Goal: Task Accomplishment & Management: Manage account settings

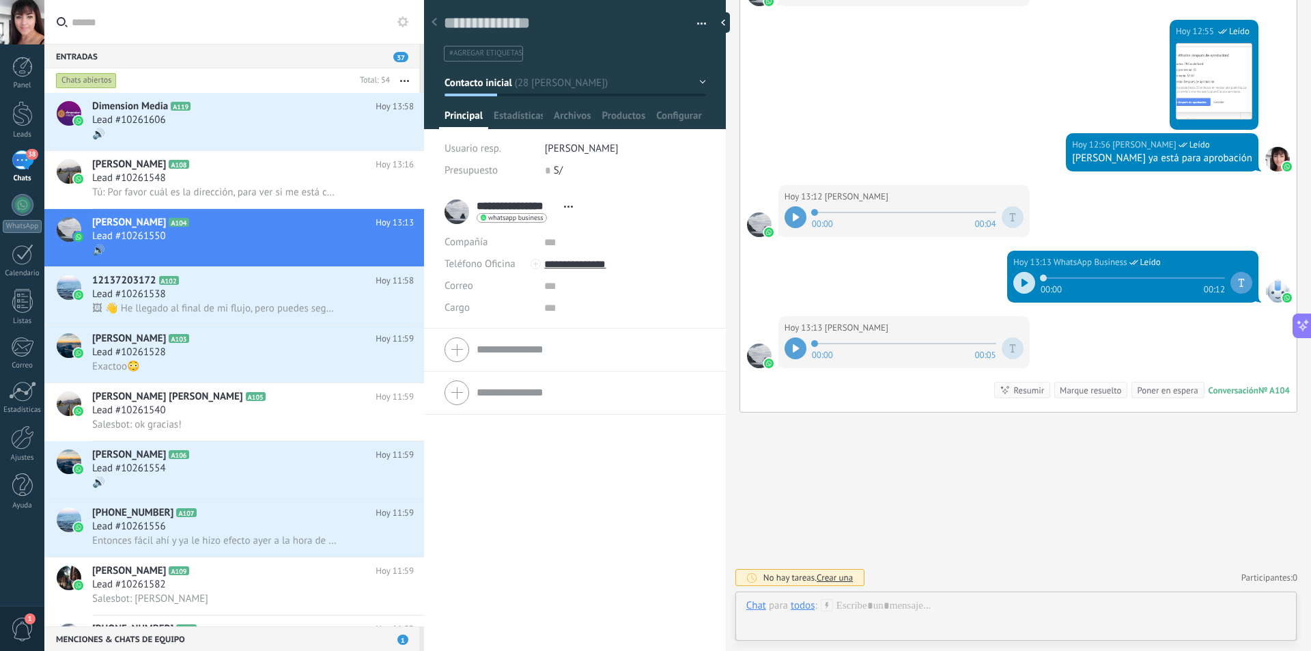
scroll to position [20, 0]
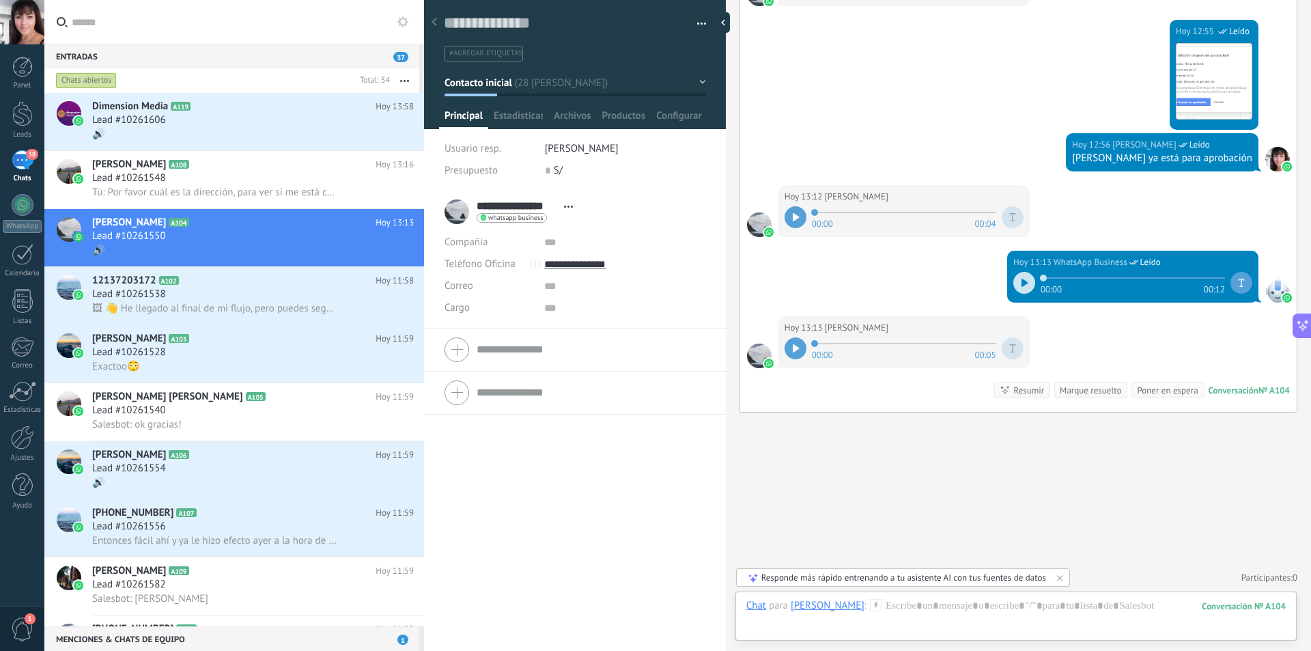
click at [796, 348] on icon at bounding box center [796, 348] width 6 height 8
click at [247, 167] on h2 "[PERSON_NAME] A108" at bounding box center [233, 165] width 283 height 14
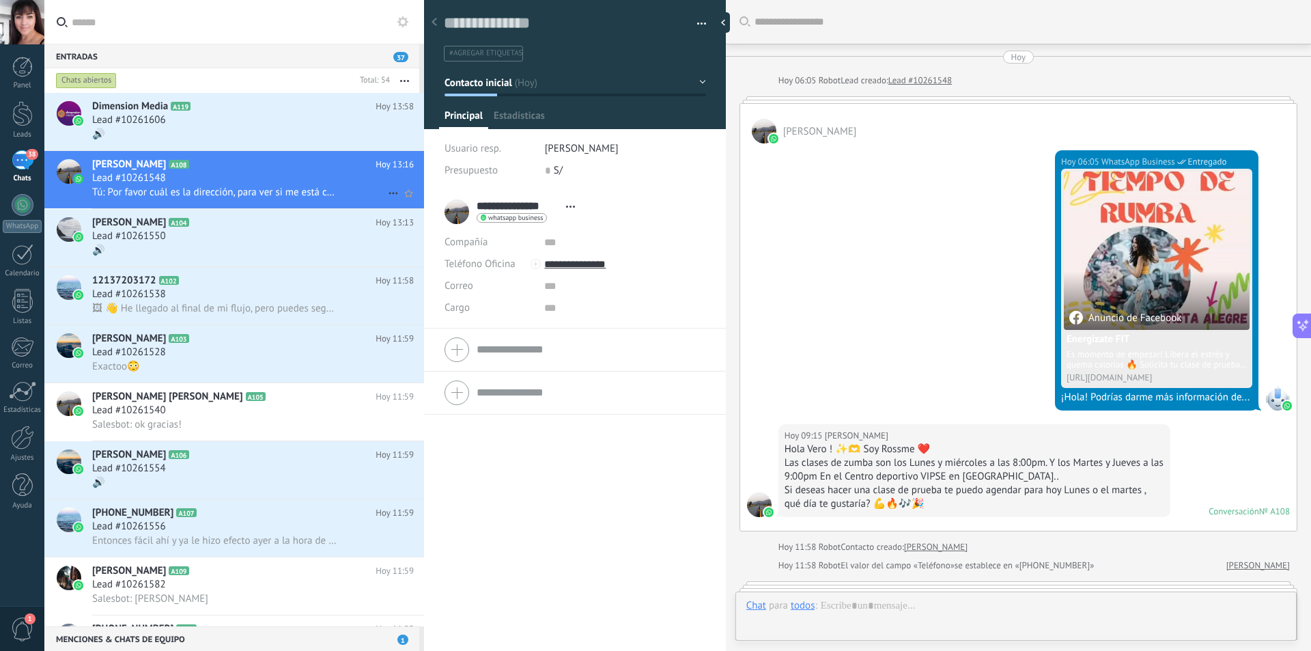
scroll to position [301, 0]
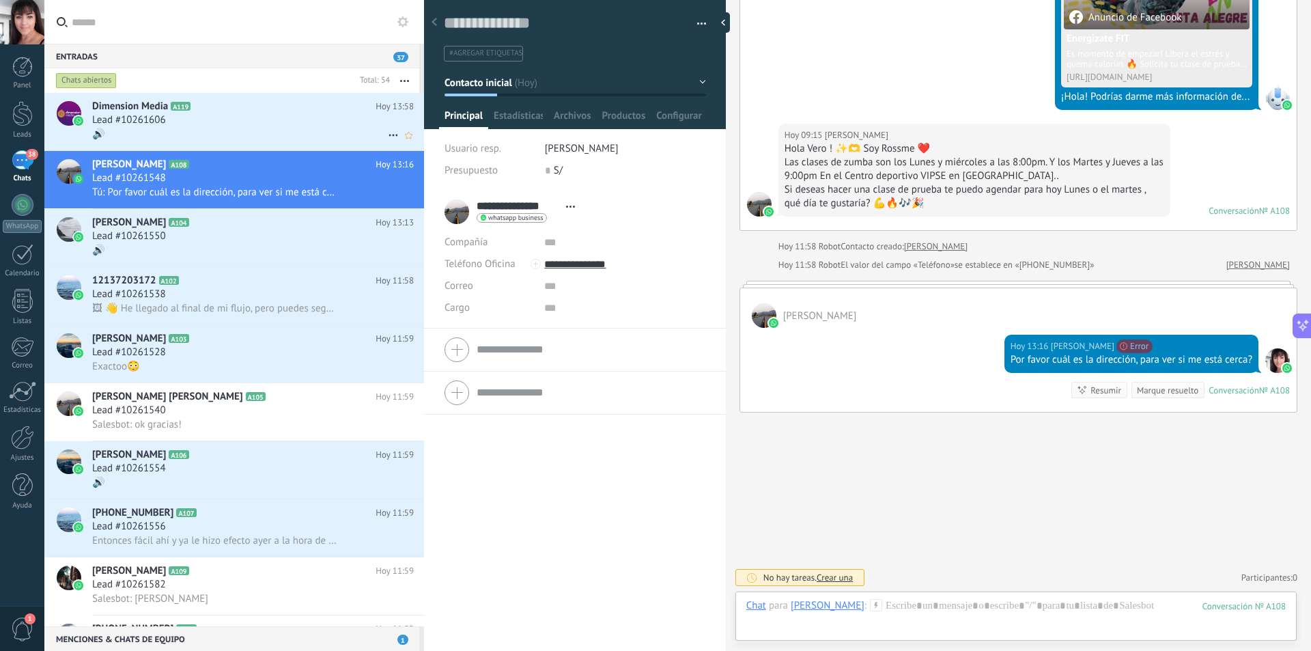
click at [242, 121] on div "Lead #10261606" at bounding box center [253, 120] width 322 height 14
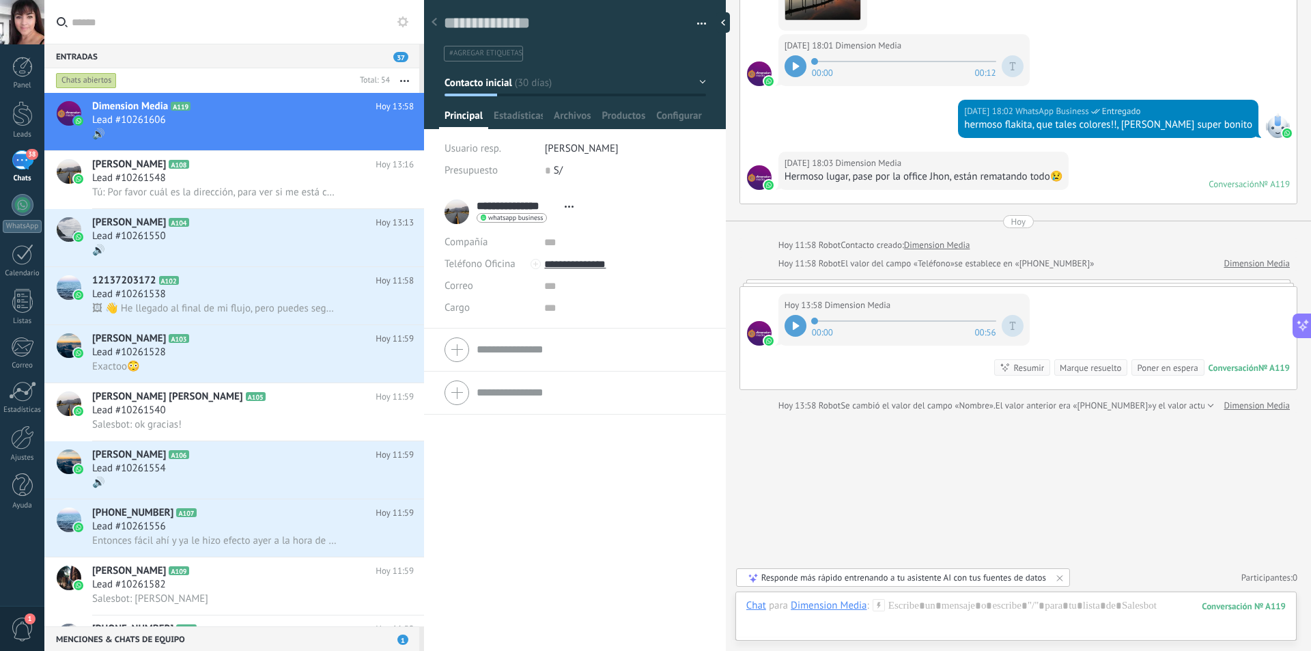
scroll to position [2756, 0]
click at [798, 325] on icon at bounding box center [796, 326] width 6 height 8
click at [845, 371] on div "Hoy 13:58 Dimension Media 00:00 00:56 Conversación № A119 Conversación № A119 R…" at bounding box center [1018, 338] width 557 height 102
click at [798, 329] on div at bounding box center [796, 326] width 22 height 22
click at [799, 324] on div at bounding box center [796, 326] width 22 height 22
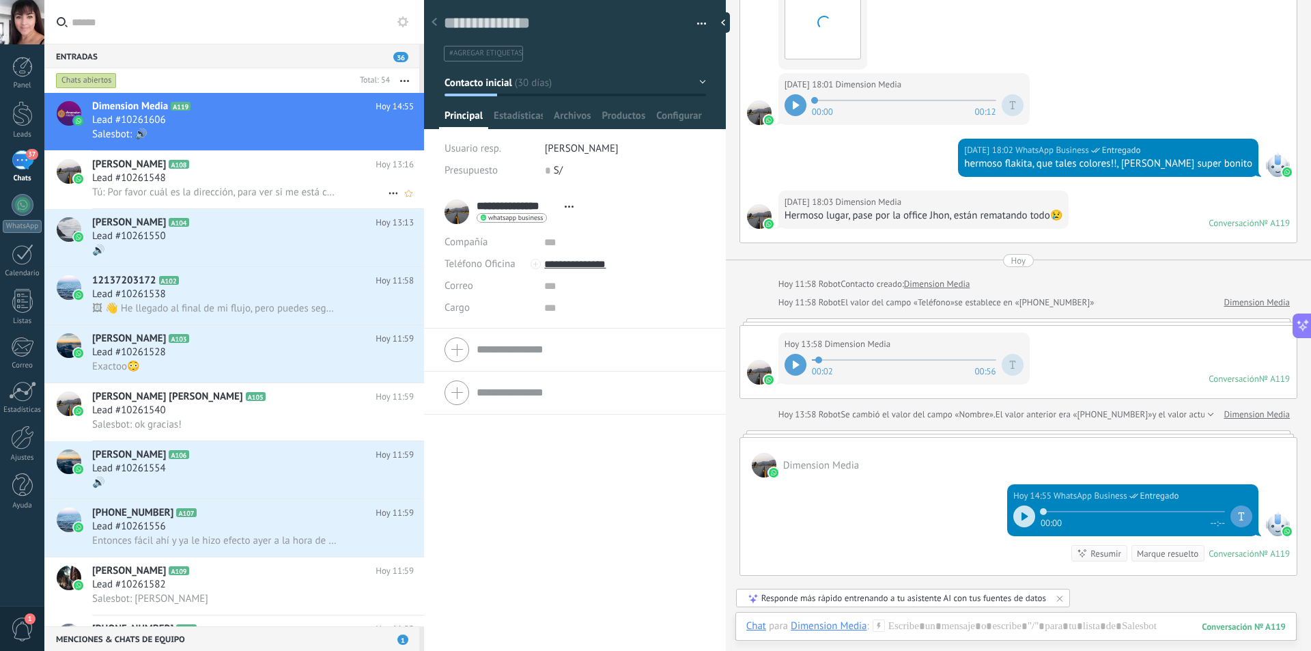
scroll to position [2724, 0]
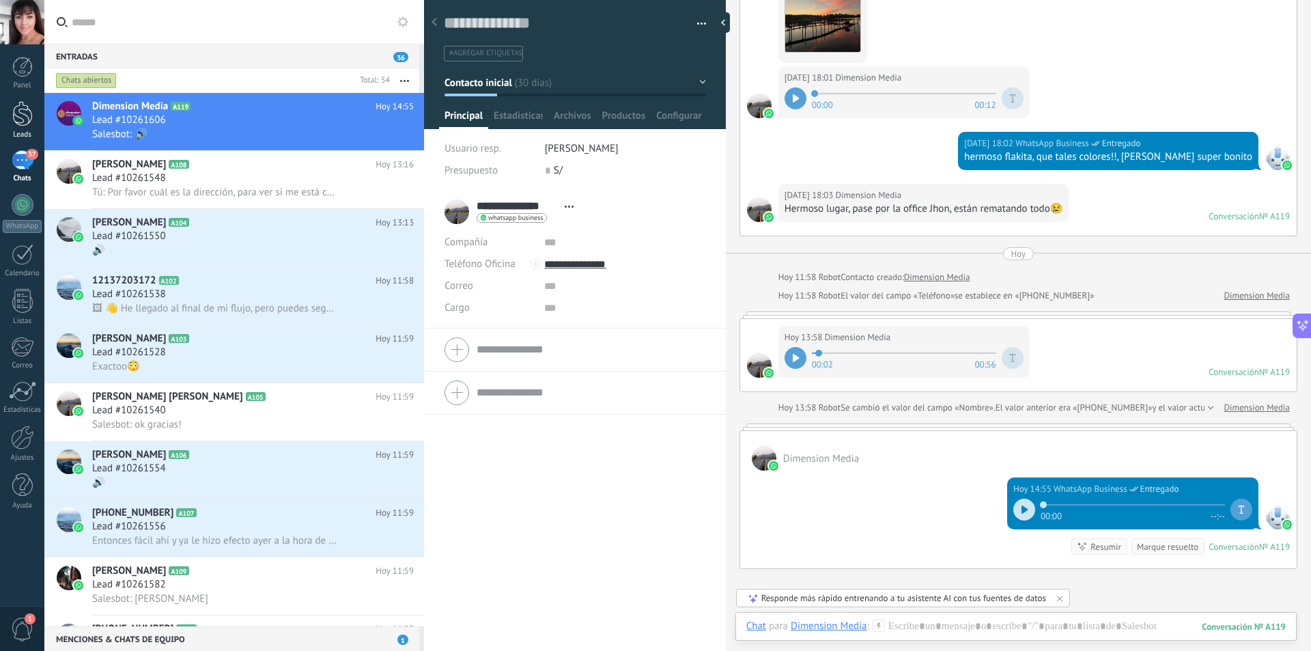
click at [23, 124] on div at bounding box center [22, 113] width 20 height 25
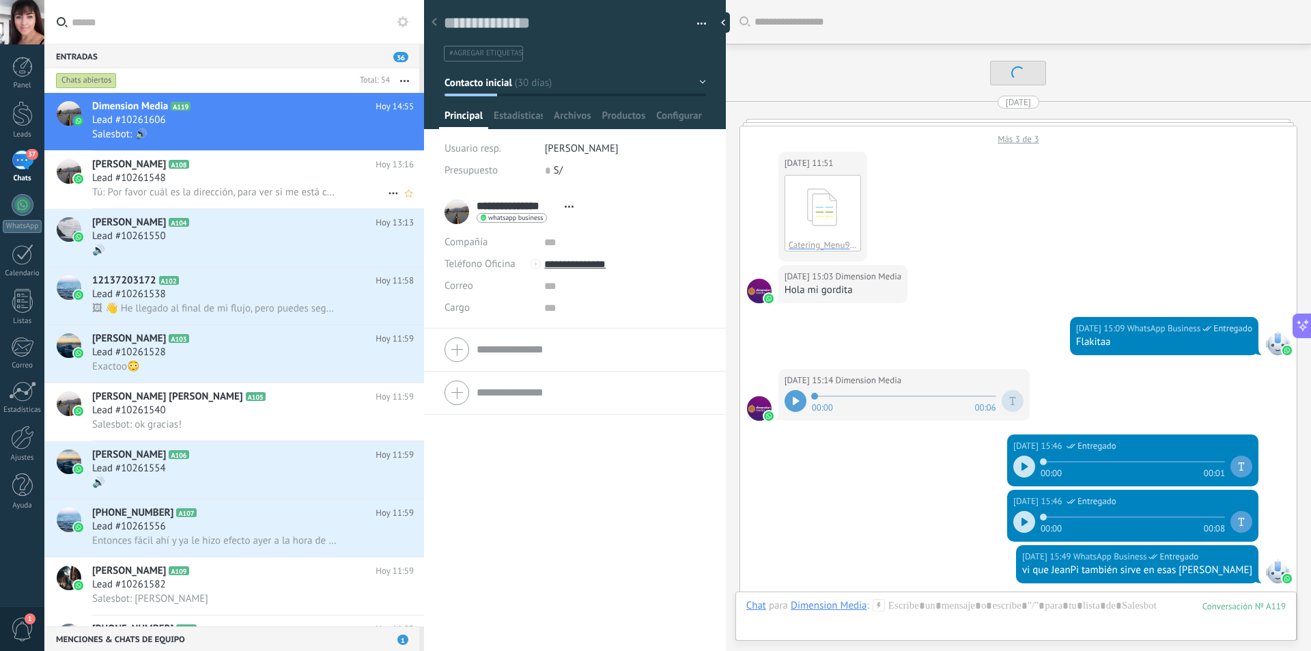
scroll to position [2880, 0]
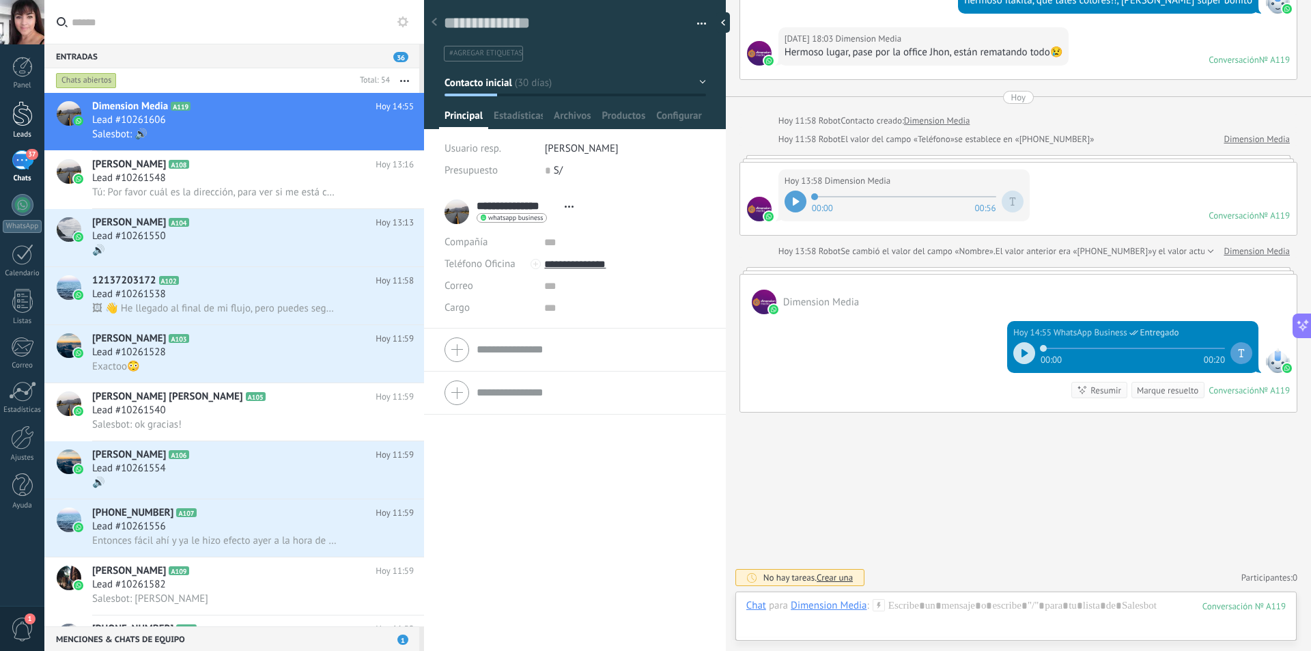
click at [27, 123] on div at bounding box center [22, 113] width 20 height 25
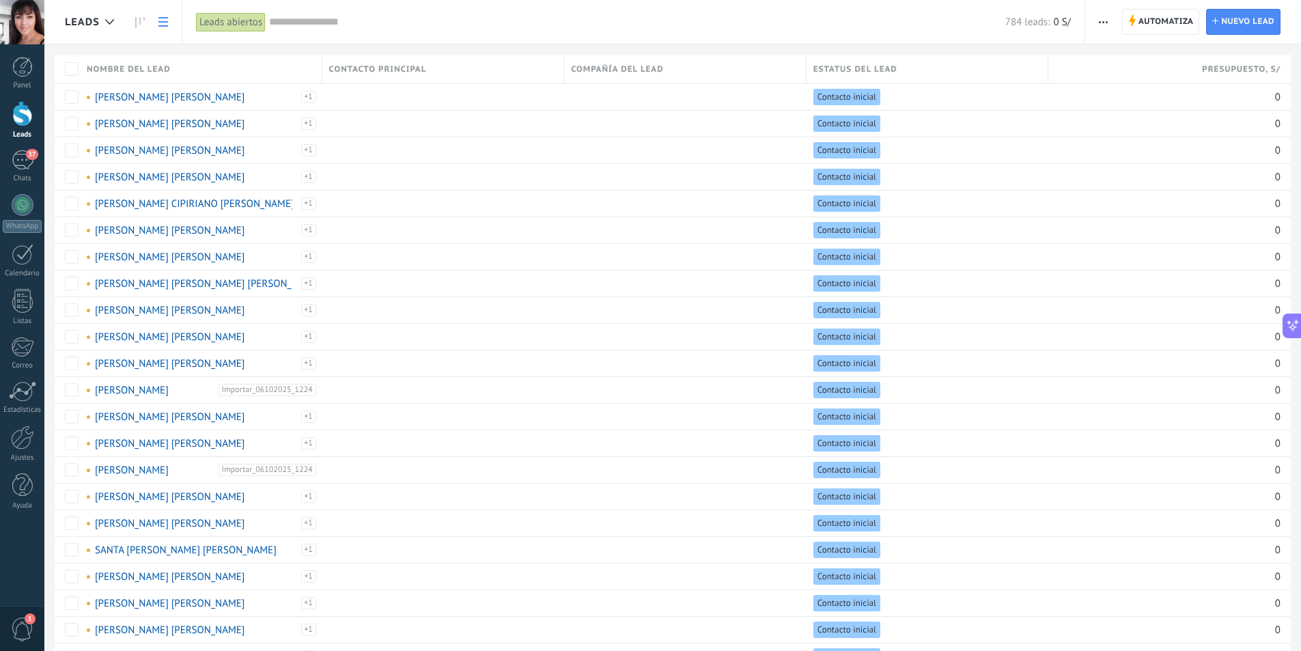
click at [25, 630] on span "1" at bounding box center [22, 629] width 23 height 24
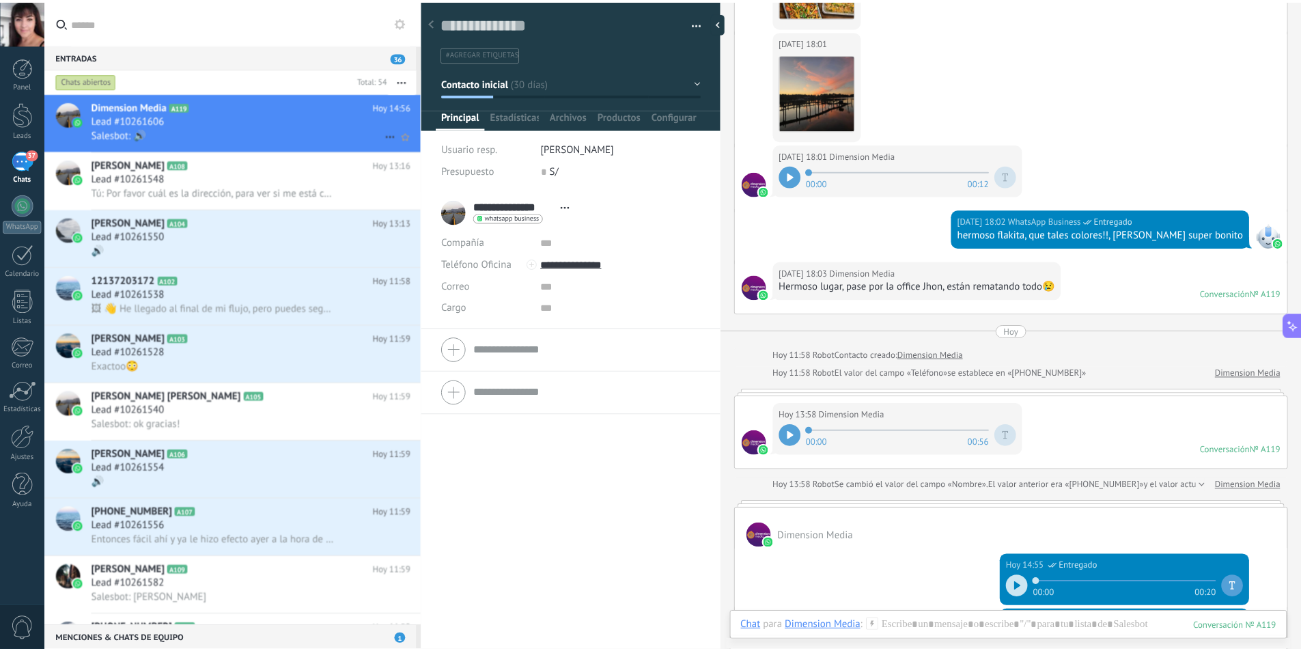
scroll to position [2594, 0]
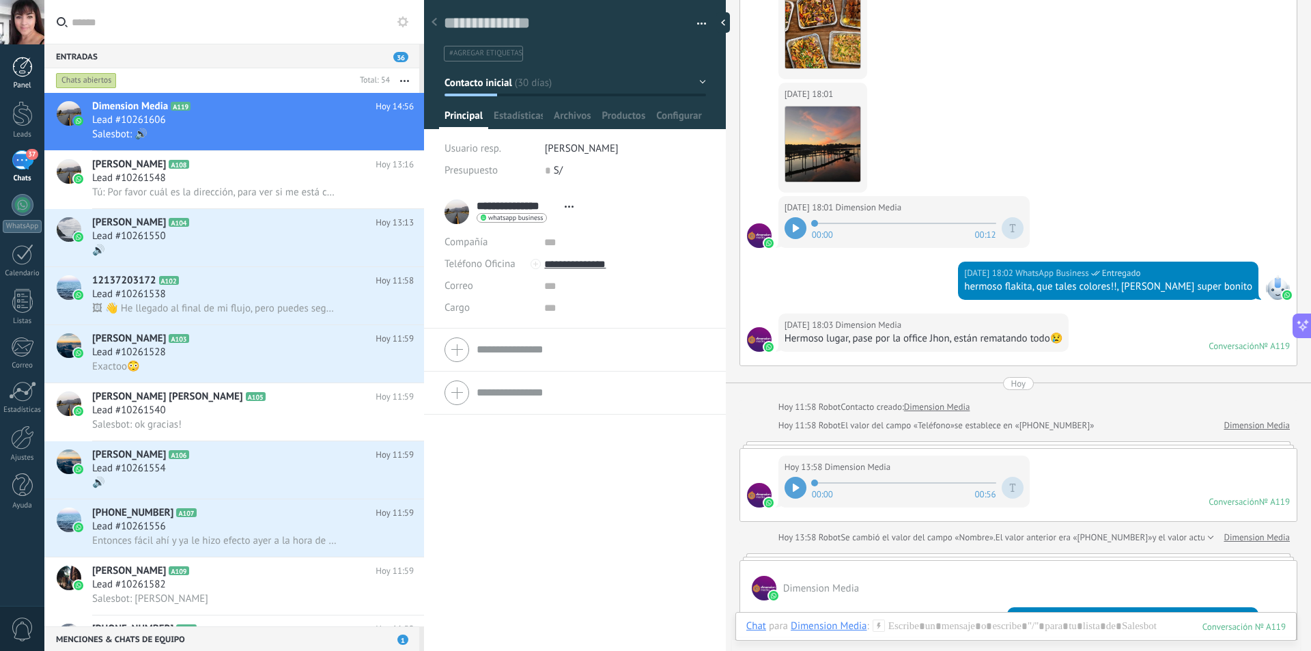
click at [27, 69] on div at bounding box center [22, 67] width 20 height 20
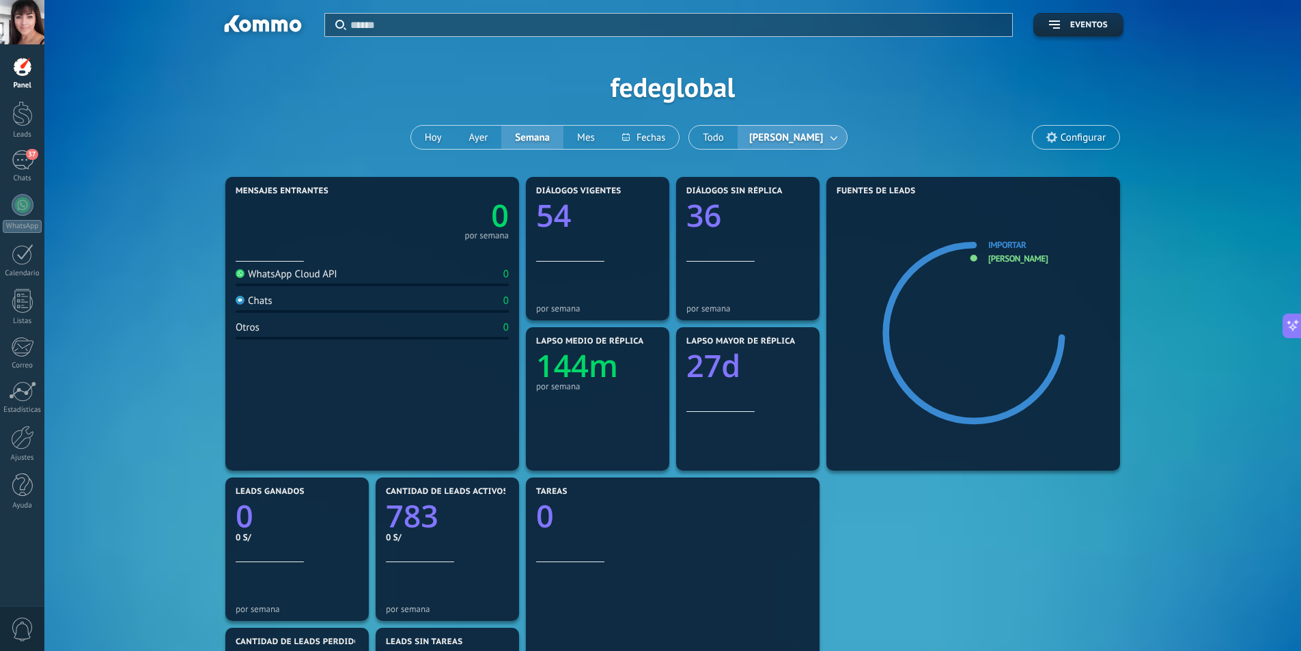
click at [322, 133] on div "Aplicar Eventos fedeglobal [PERSON_NAME] Semana Mes Todo [PERSON_NAME] Configur…" at bounding box center [673, 86] width 1216 height 173
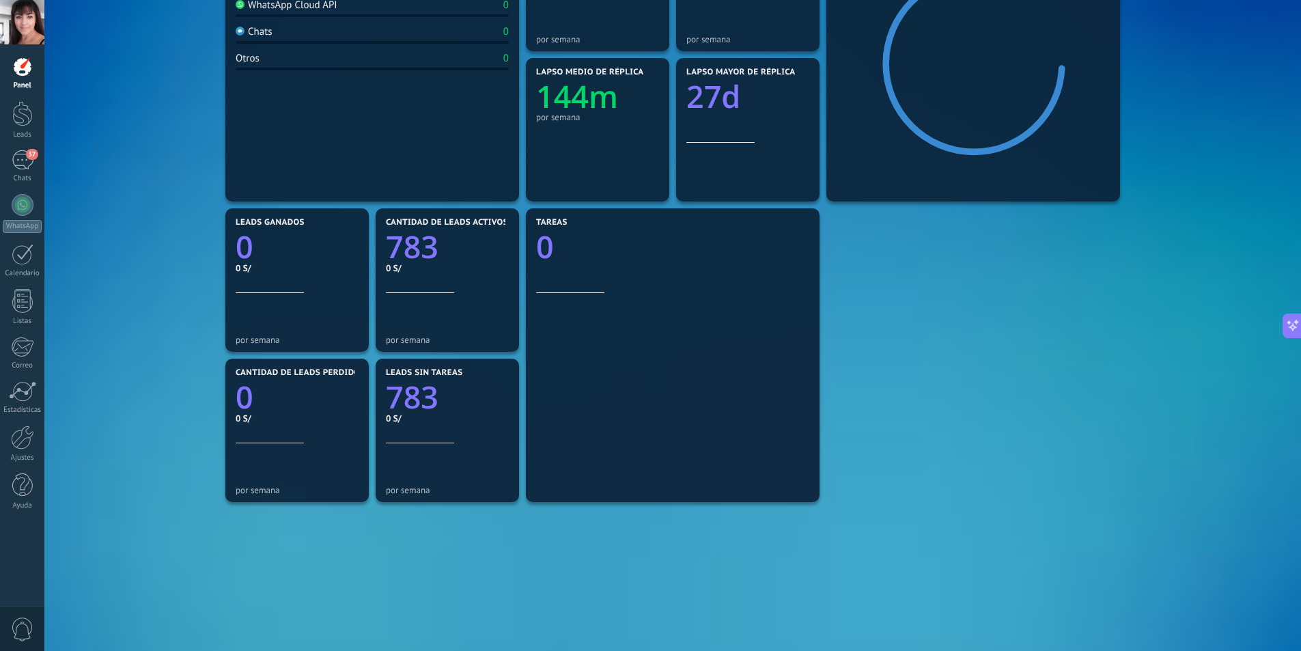
scroll to position [273, 0]
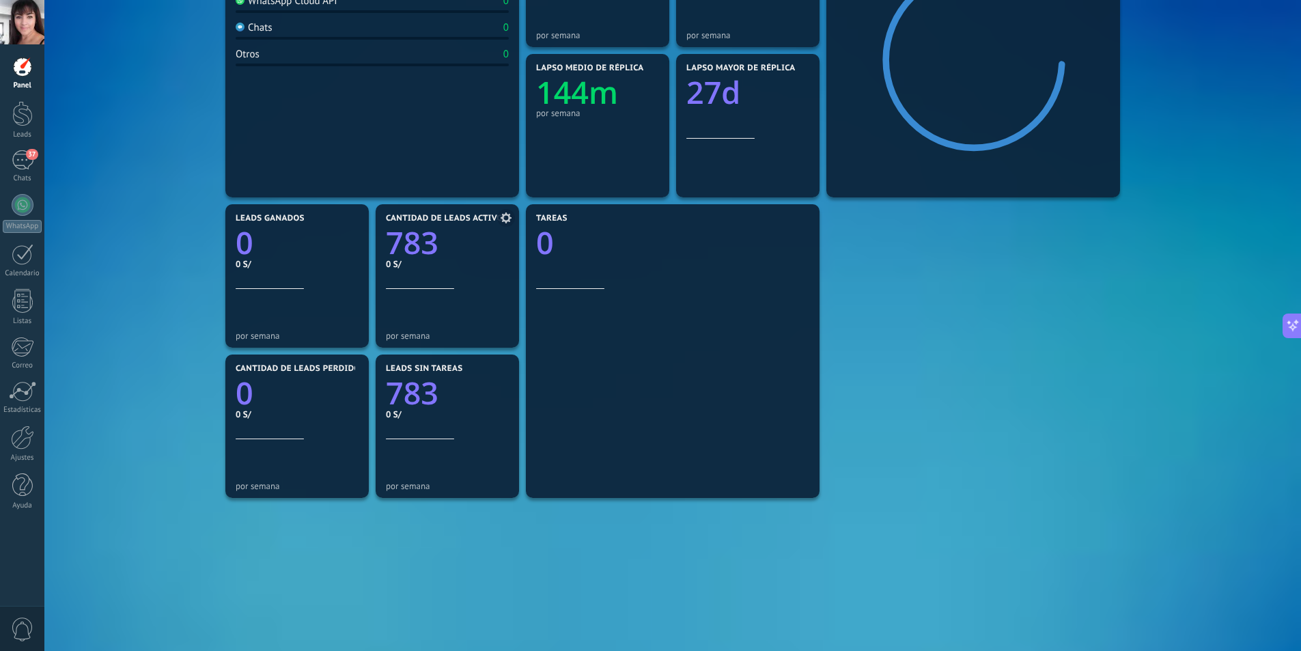
click at [438, 249] on text "783" at bounding box center [412, 243] width 53 height 42
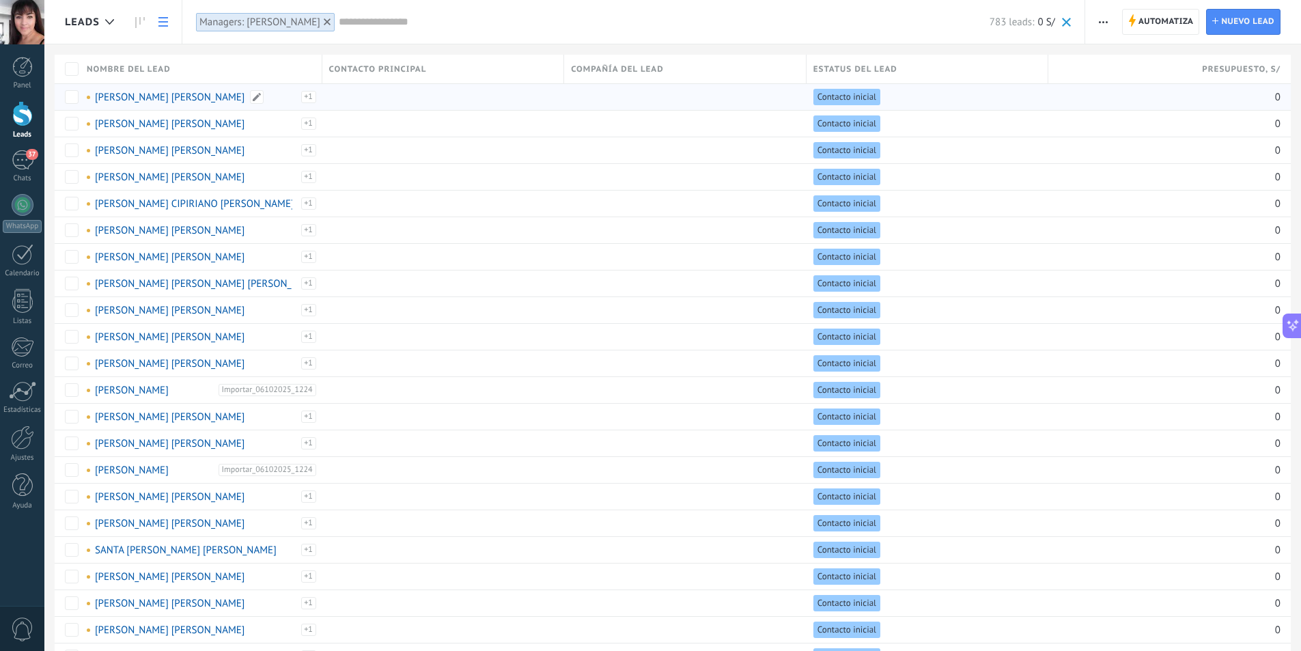
click at [197, 99] on link "[PERSON_NAME] [PERSON_NAME]" at bounding box center [170, 97] width 150 height 13
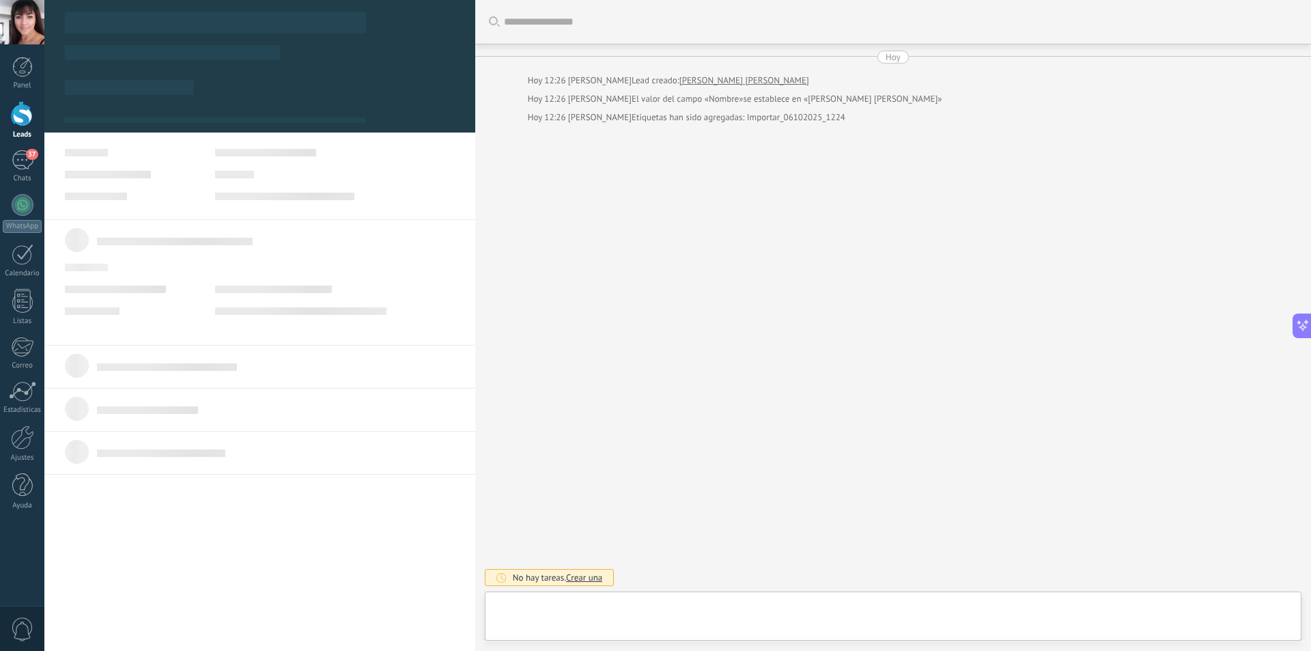
type textarea "**********"
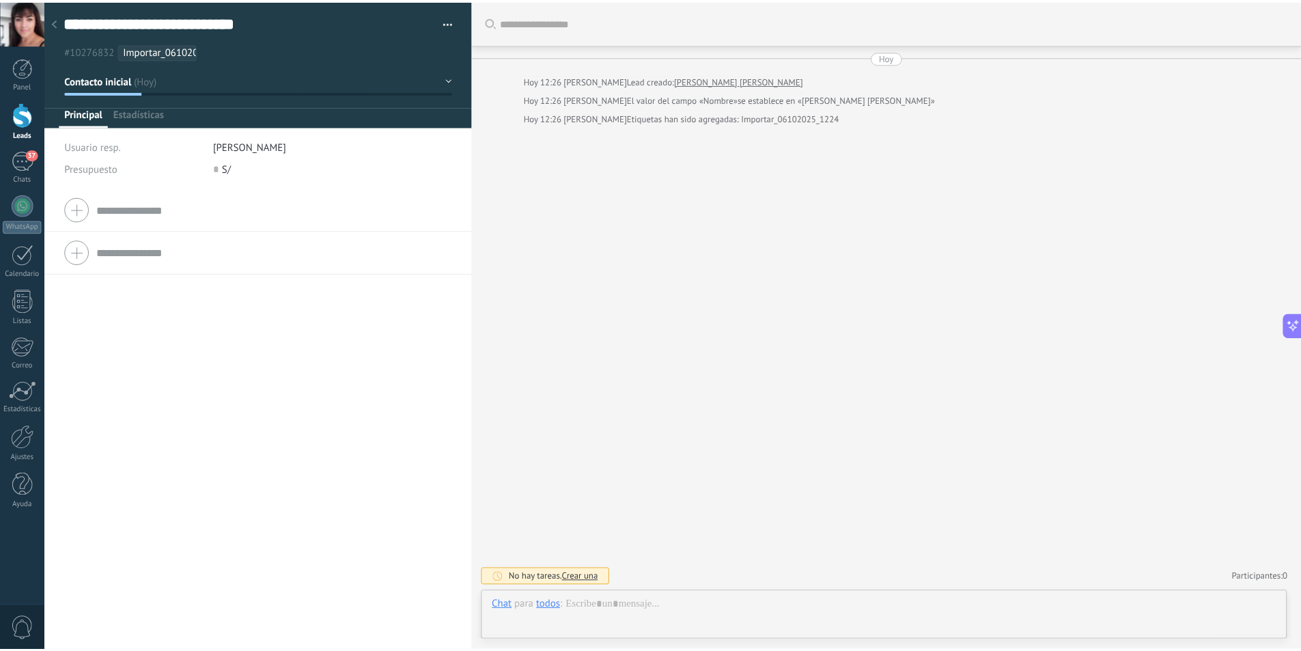
scroll to position [20, 0]
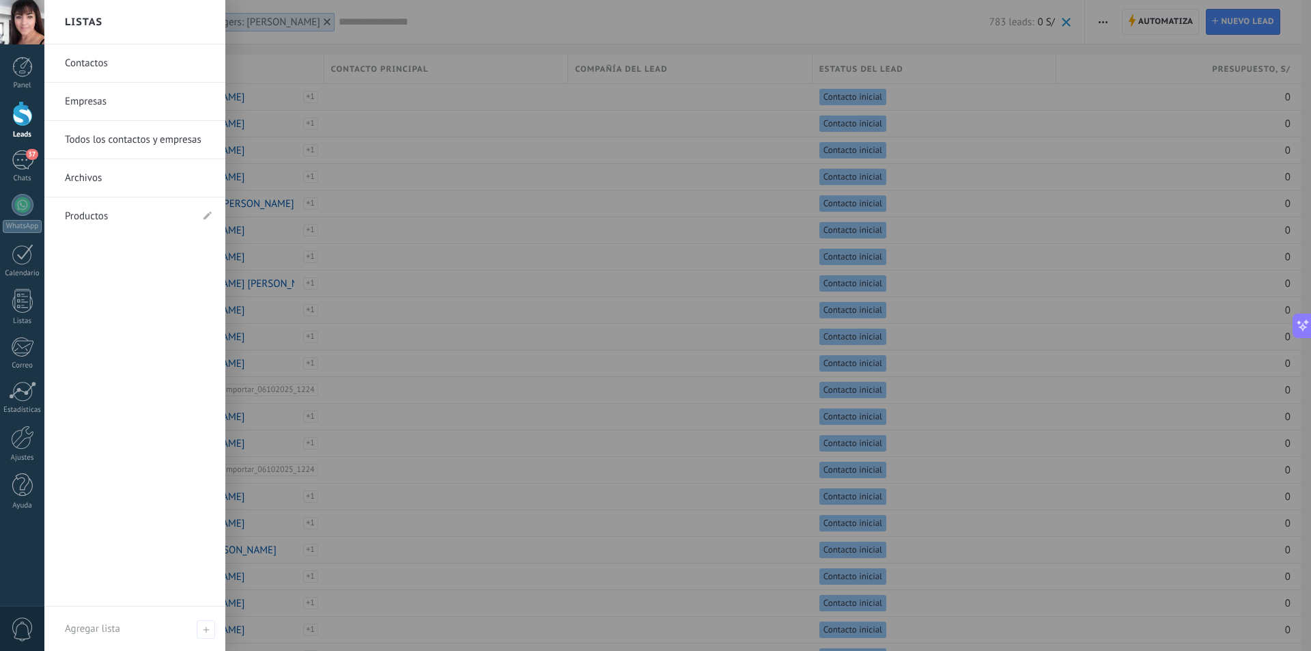
click at [107, 140] on link "Todos los contactos y empresas" at bounding box center [138, 140] width 147 height 38
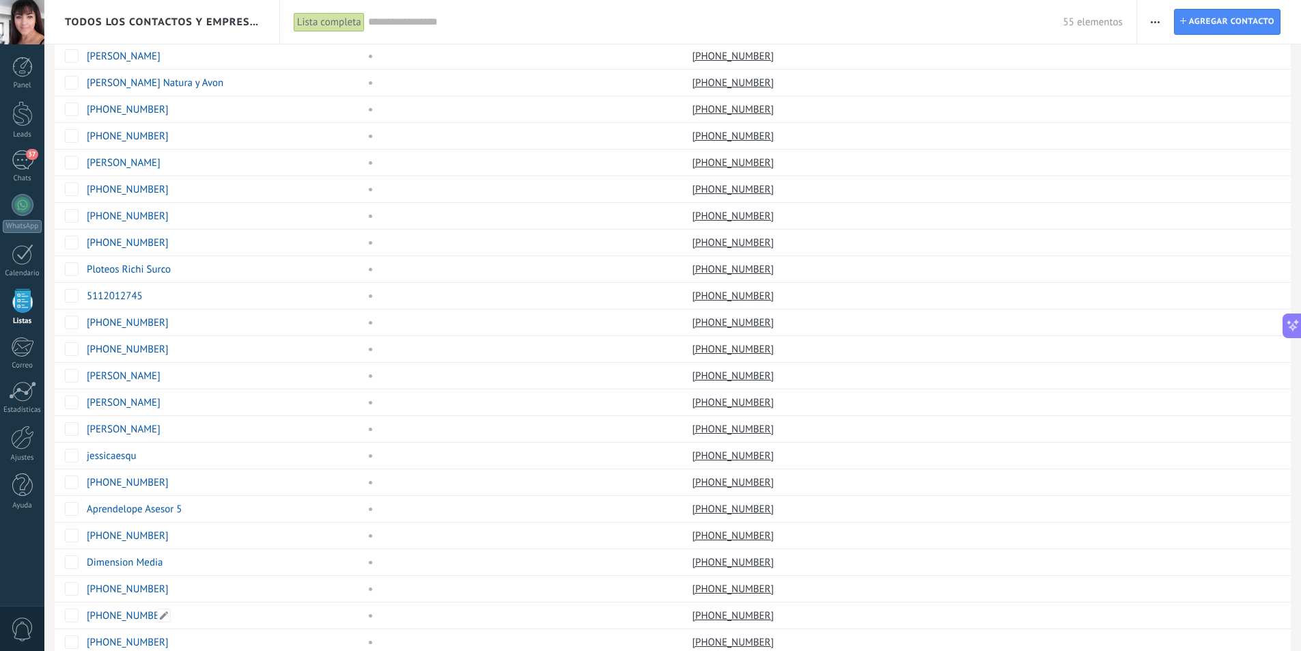
scroll to position [809, 0]
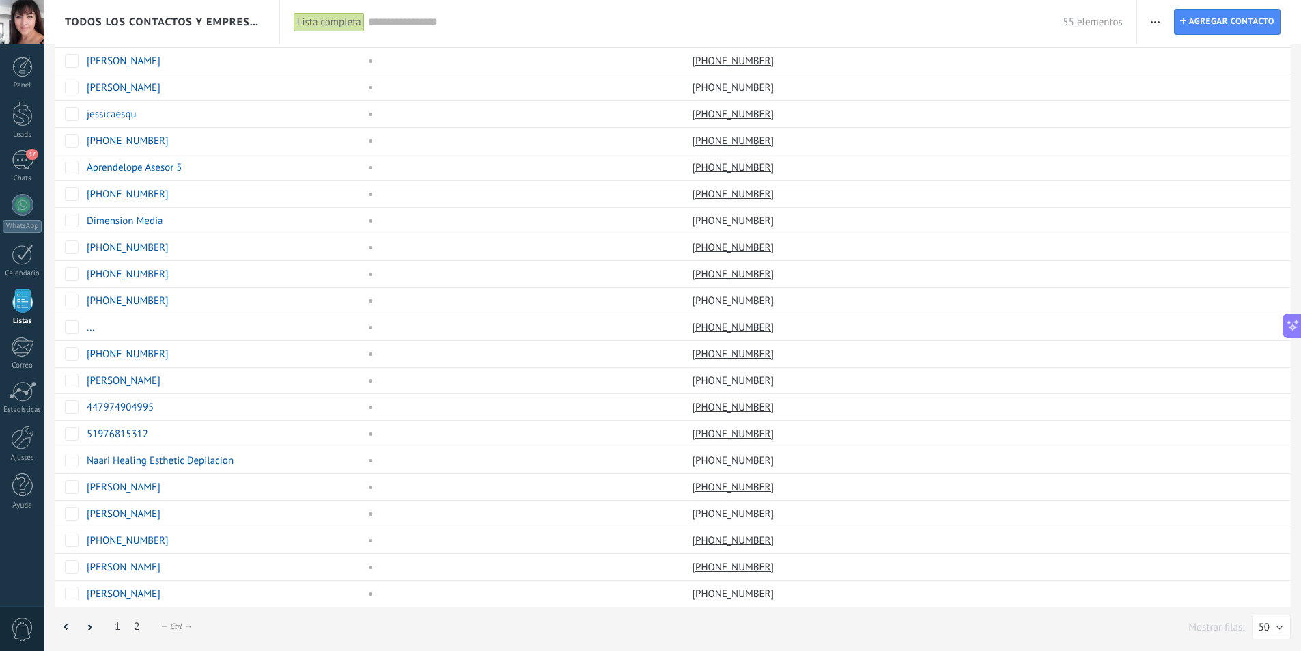
click at [138, 626] on link "2" at bounding box center [136, 626] width 19 height 27
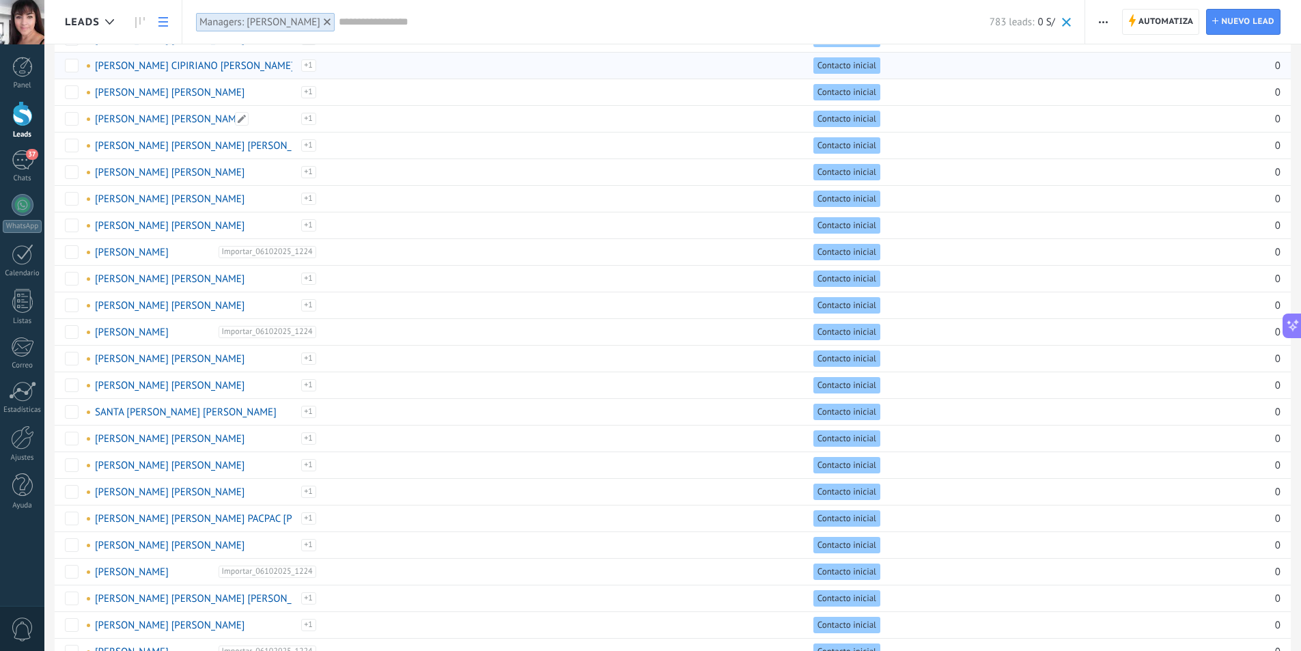
scroll to position [68, 0]
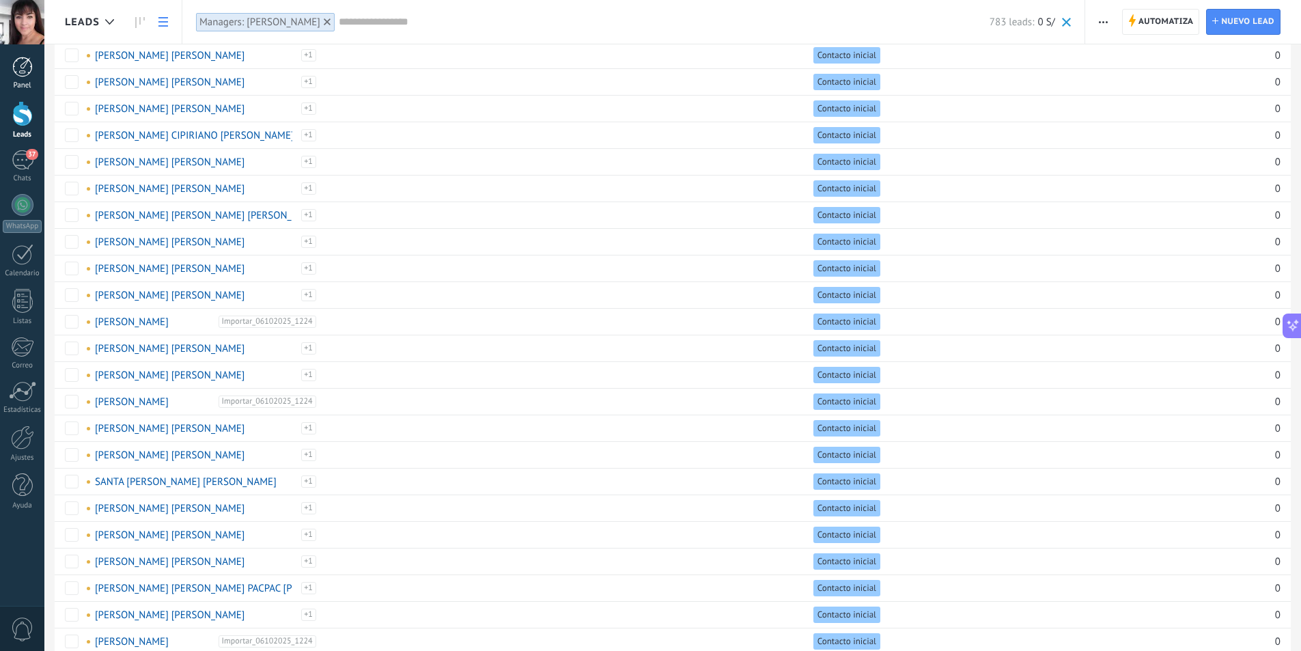
click at [23, 68] on div at bounding box center [22, 67] width 20 height 20
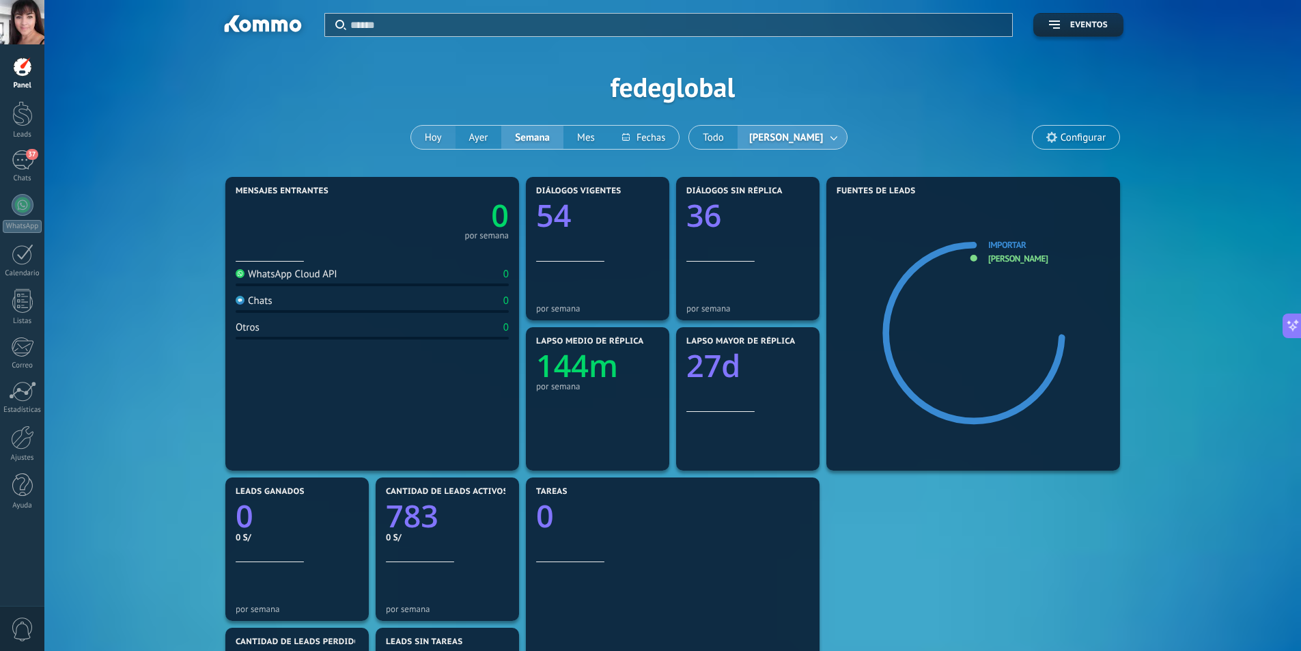
click at [427, 135] on button "Hoy" at bounding box center [433, 137] width 44 height 23
click at [1005, 258] on link "[PERSON_NAME]" at bounding box center [1017, 259] width 59 height 12
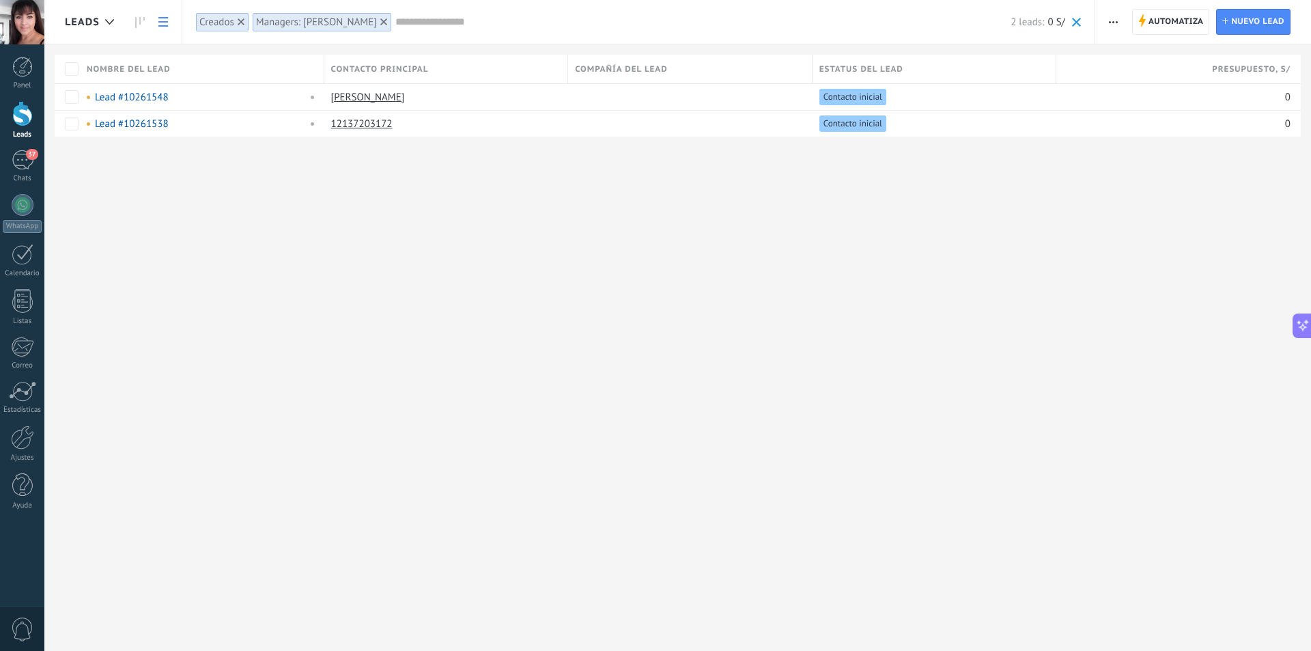
click at [150, 210] on div "Leads Automatiza Nueva difusión Editar embudo [PERSON_NAME] de la lista Importa…" at bounding box center [677, 325] width 1267 height 651
click at [18, 174] on div "Chats" at bounding box center [23, 178] width 40 height 9
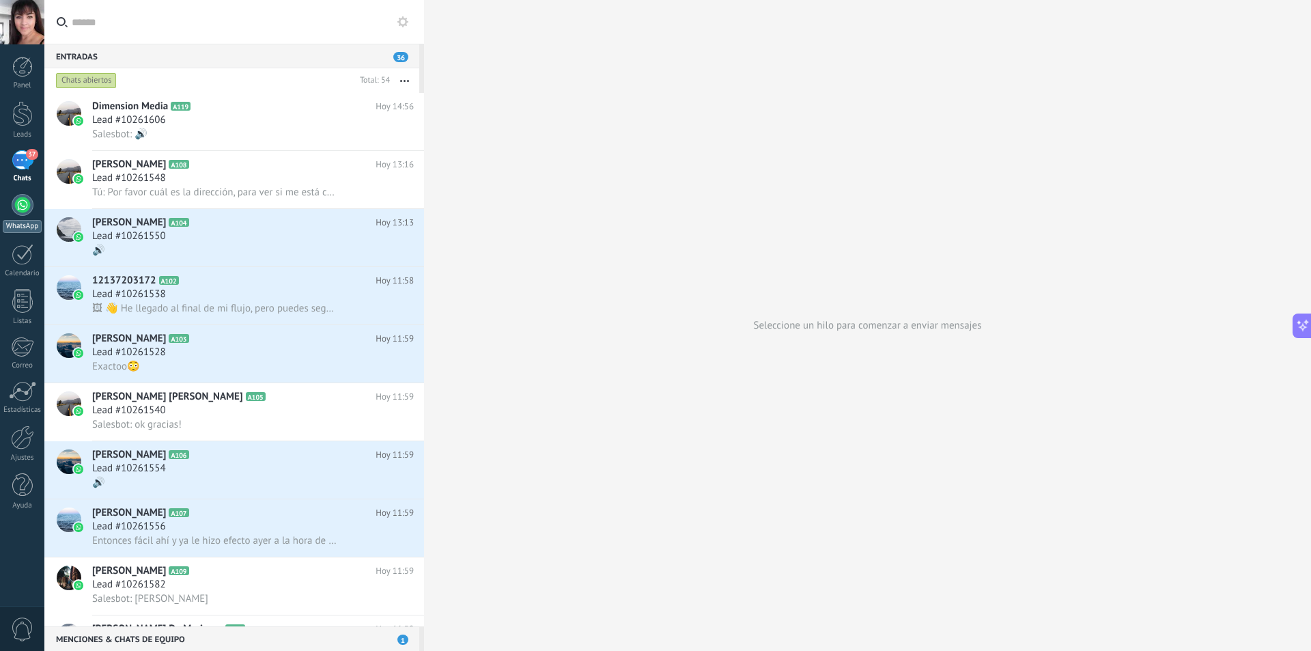
click at [22, 203] on div at bounding box center [23, 205] width 22 height 22
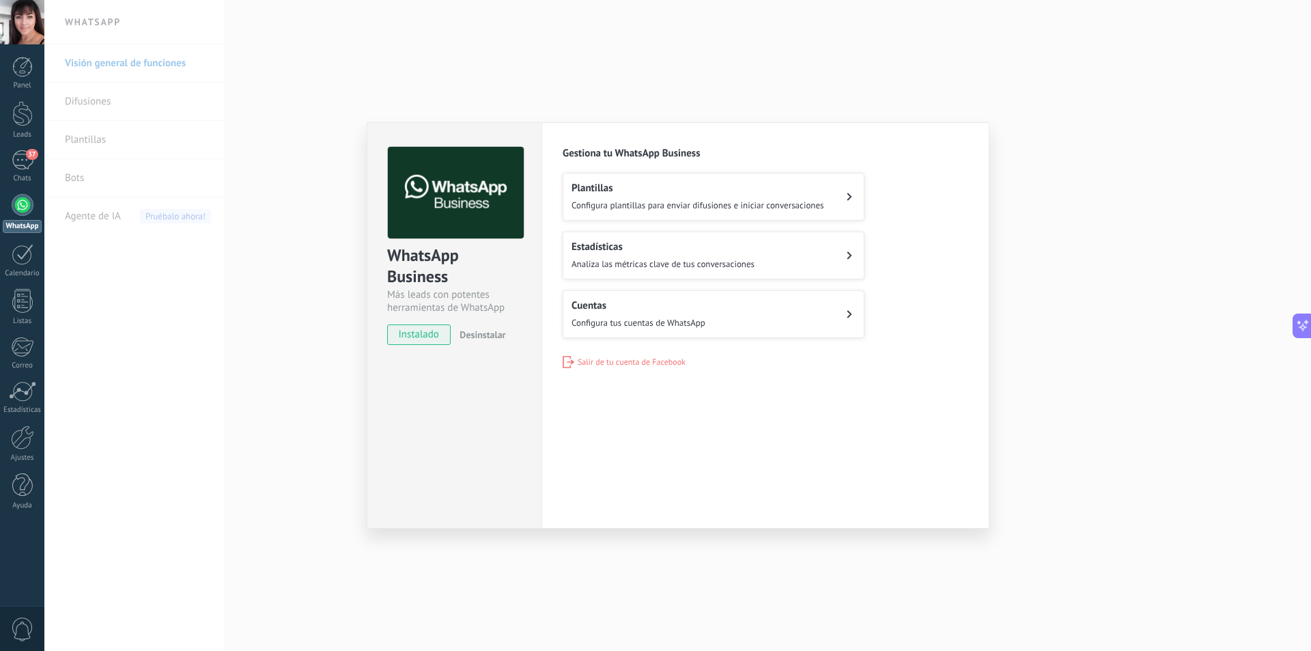
click at [828, 369] on div "Configuraciones Autorizaciones This tab logs the users who have granted integra…" at bounding box center [766, 325] width 448 height 406
click at [850, 199] on icon at bounding box center [849, 197] width 5 height 8
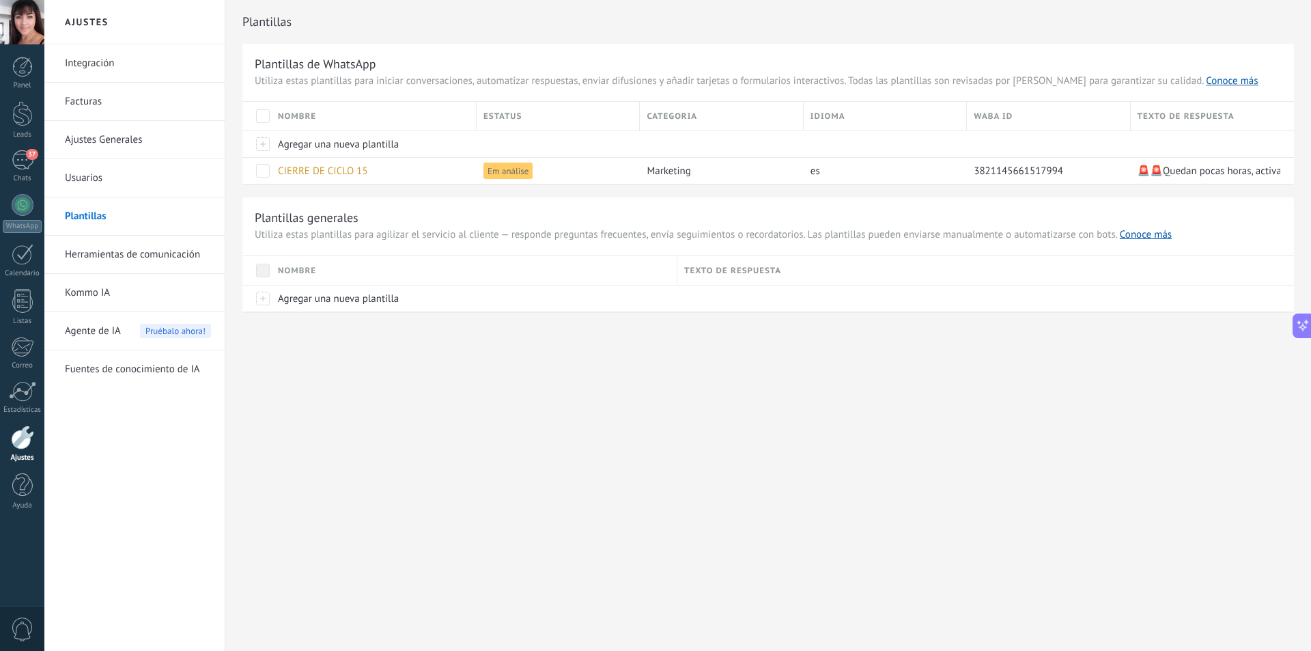
click at [392, 337] on div "Plantillas Plantillas de WhatsApp Utiliza estas plantillas para iniciar convers…" at bounding box center [768, 184] width 1086 height 369
click at [266, 173] on span at bounding box center [263, 171] width 14 height 14
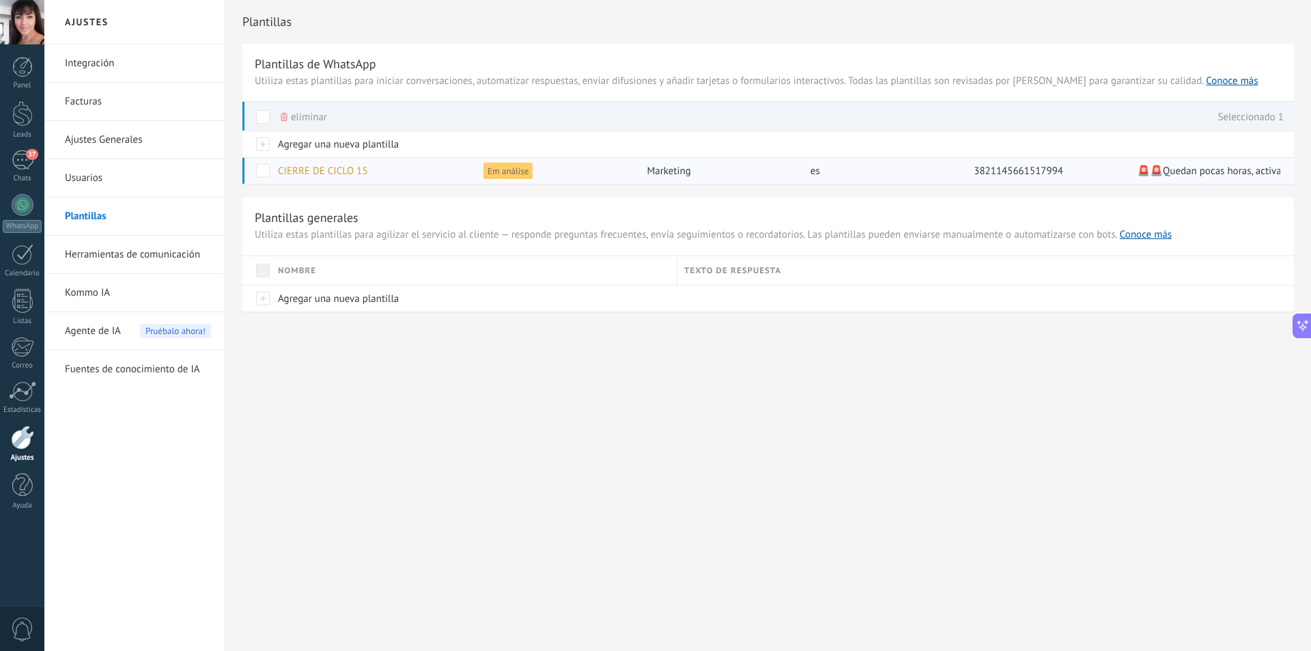
click at [336, 169] on span "CIERRE DE CICLO 15" at bounding box center [323, 171] width 90 height 13
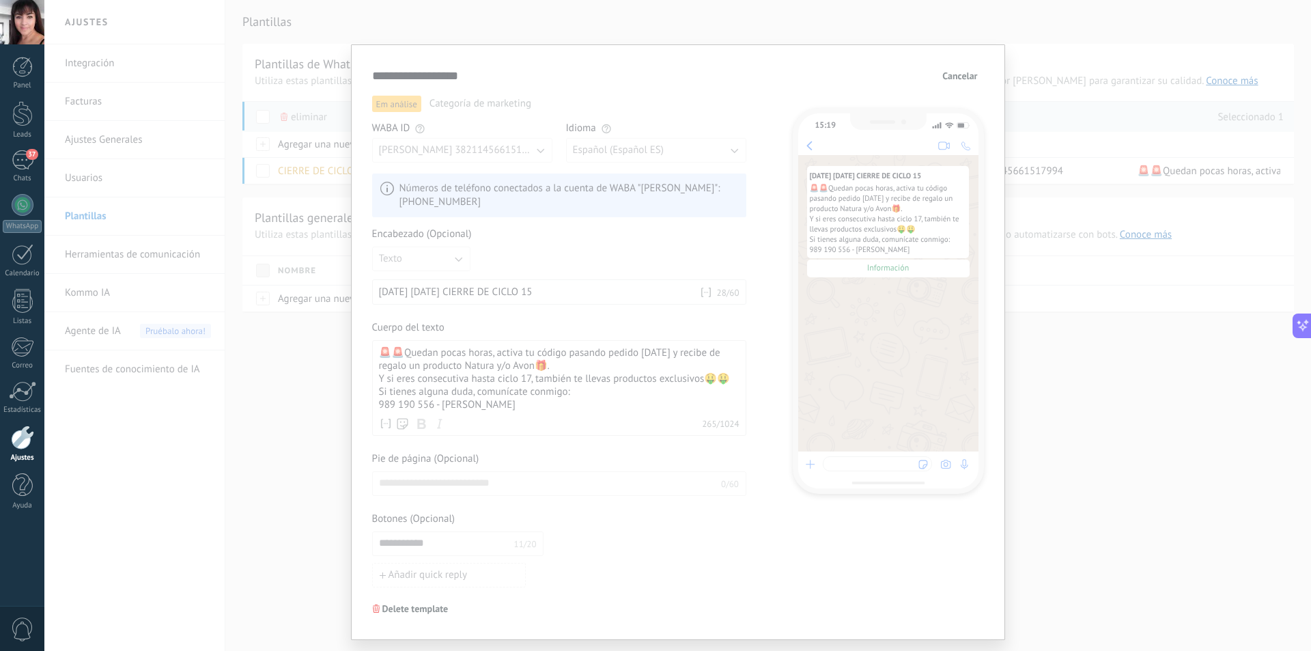
click at [962, 76] on span "Cancelar" at bounding box center [960, 76] width 35 height 10
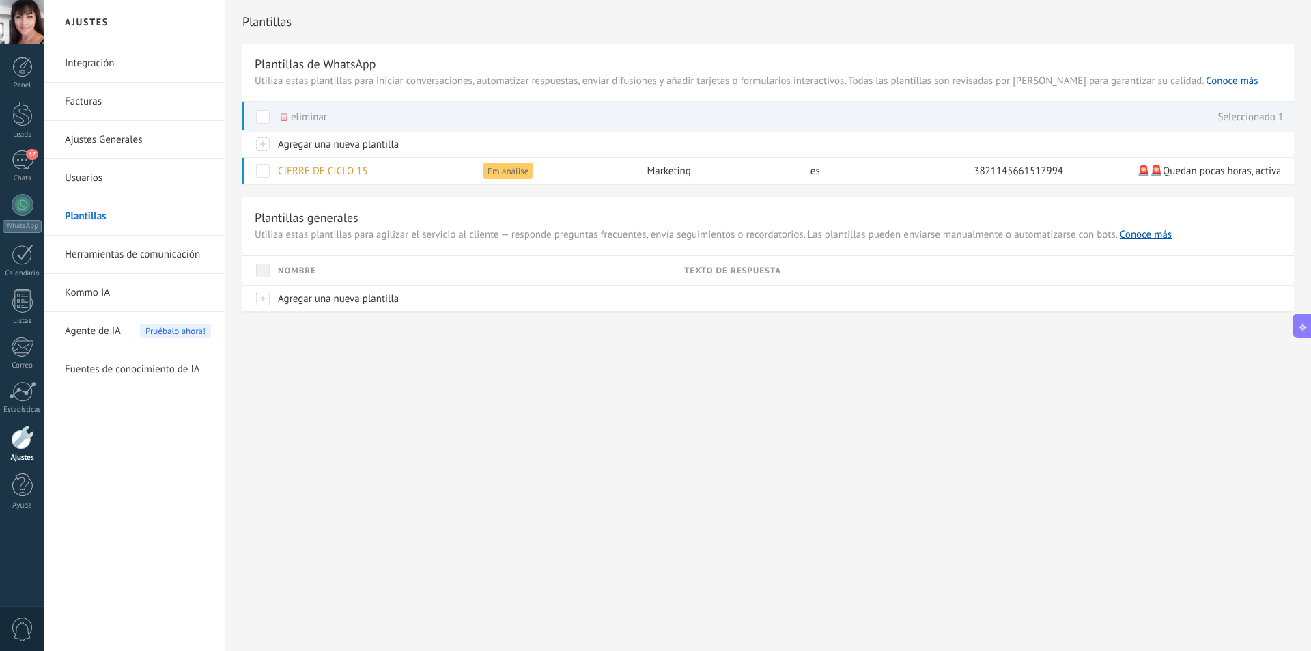
click at [598, 401] on div "Ajustes Integración Facturas Ajustes Generales Usuarios Plantillas Herramientas…" at bounding box center [677, 325] width 1267 height 651
click at [679, 442] on div "Ajustes Integración Facturas Ajustes Generales Usuarios Plantillas Herramientas…" at bounding box center [677, 325] width 1267 height 651
click at [285, 339] on div "Plantillas Plantillas de WhatsApp Utiliza estas plantillas para iniciar convers…" at bounding box center [768, 184] width 1086 height 369
click at [179, 271] on link "Herramientas de comunicación" at bounding box center [138, 255] width 146 height 38
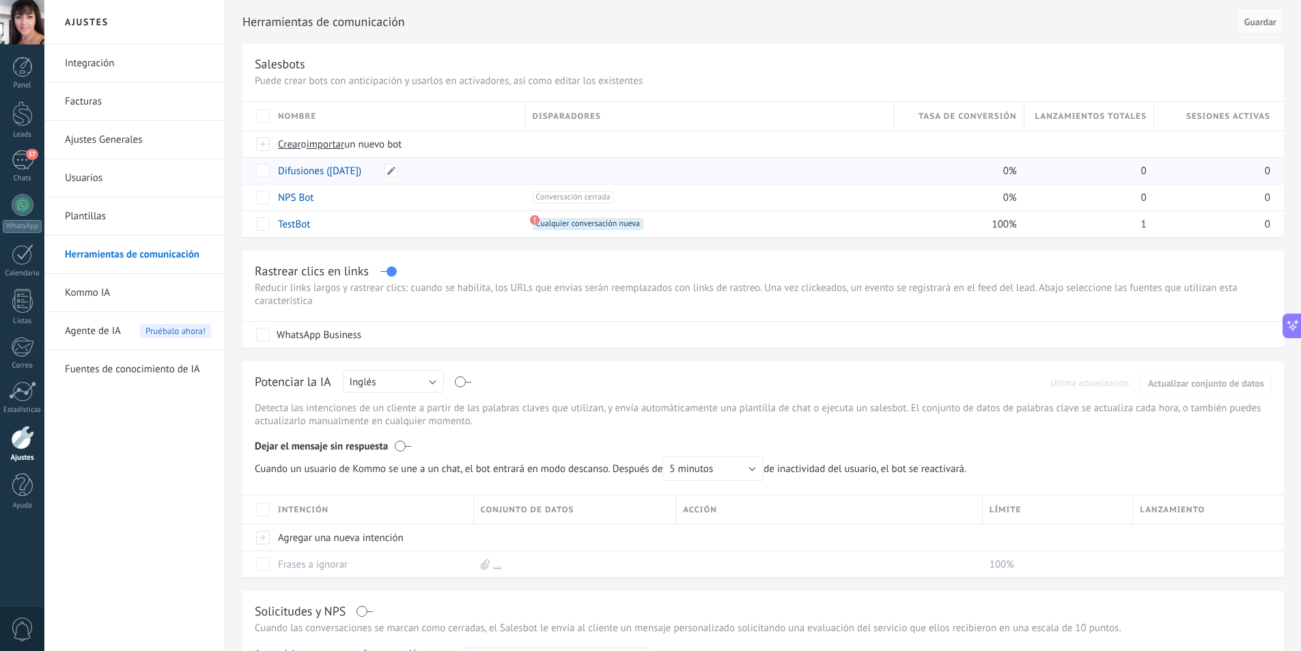
click at [296, 171] on link "Difusiones (06.10.2025)" at bounding box center [319, 171] width 83 height 13
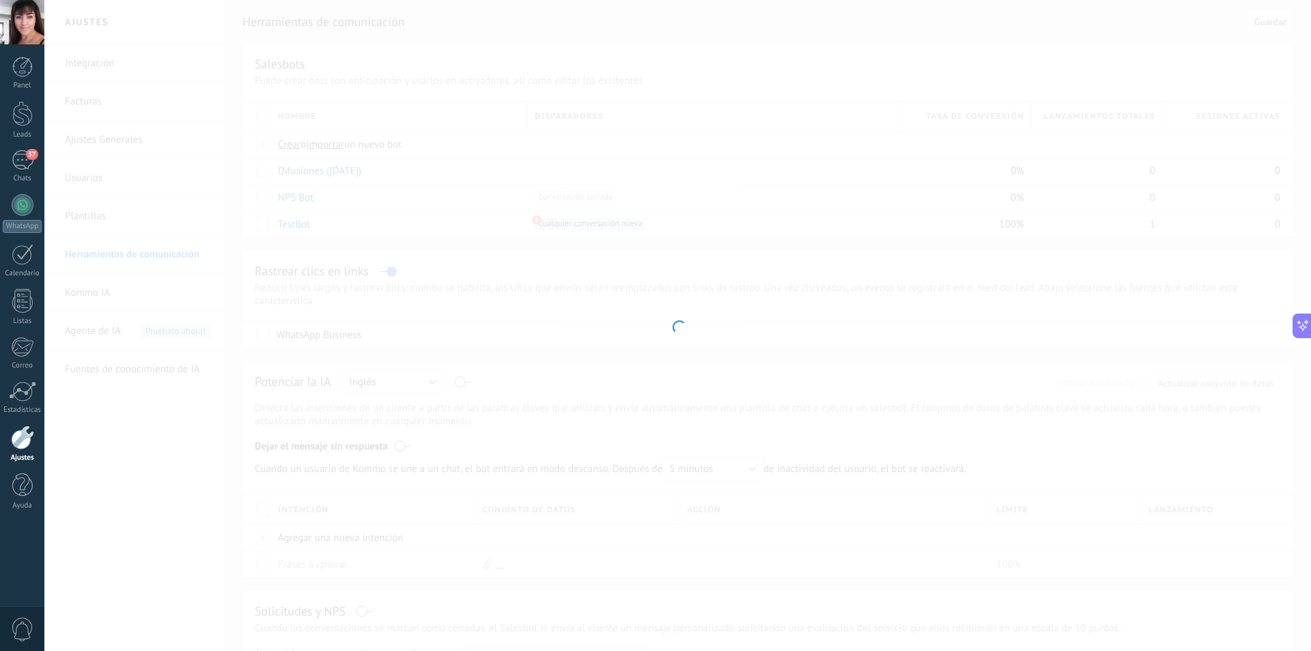
type input "**********"
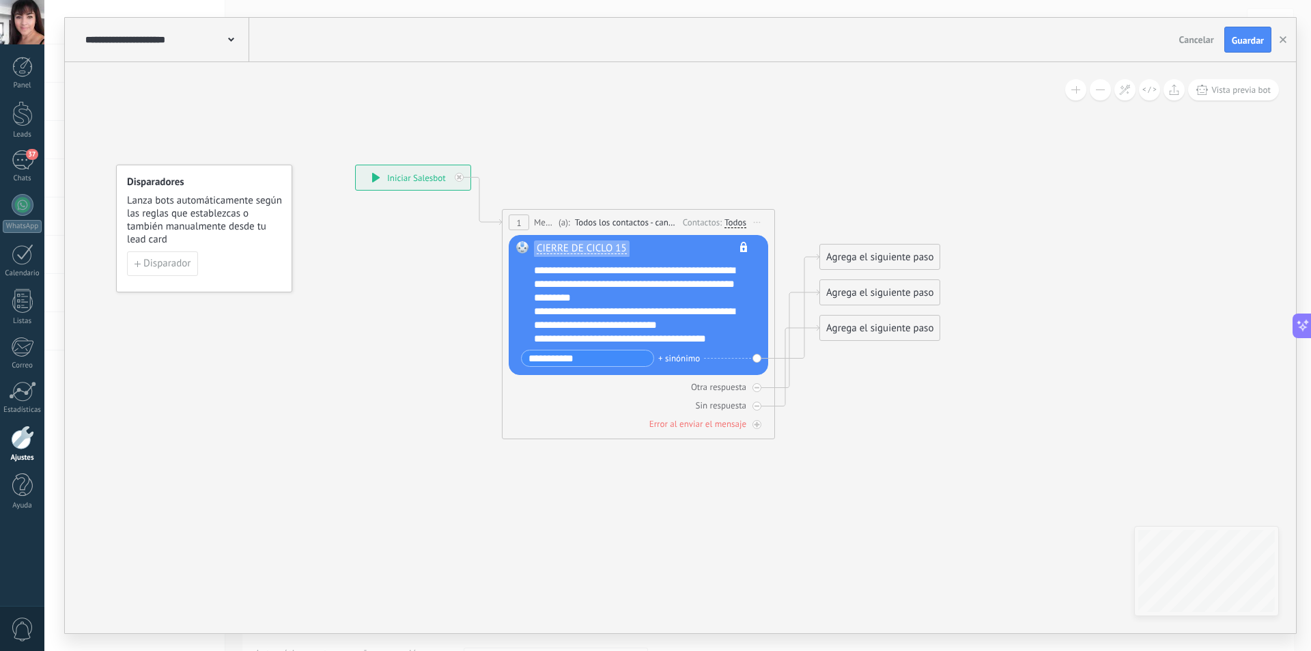
click at [420, 352] on icon at bounding box center [625, 302] width 1222 height 958
click at [889, 257] on div "Agrega el siguiente paso" at bounding box center [880, 257] width 120 height 23
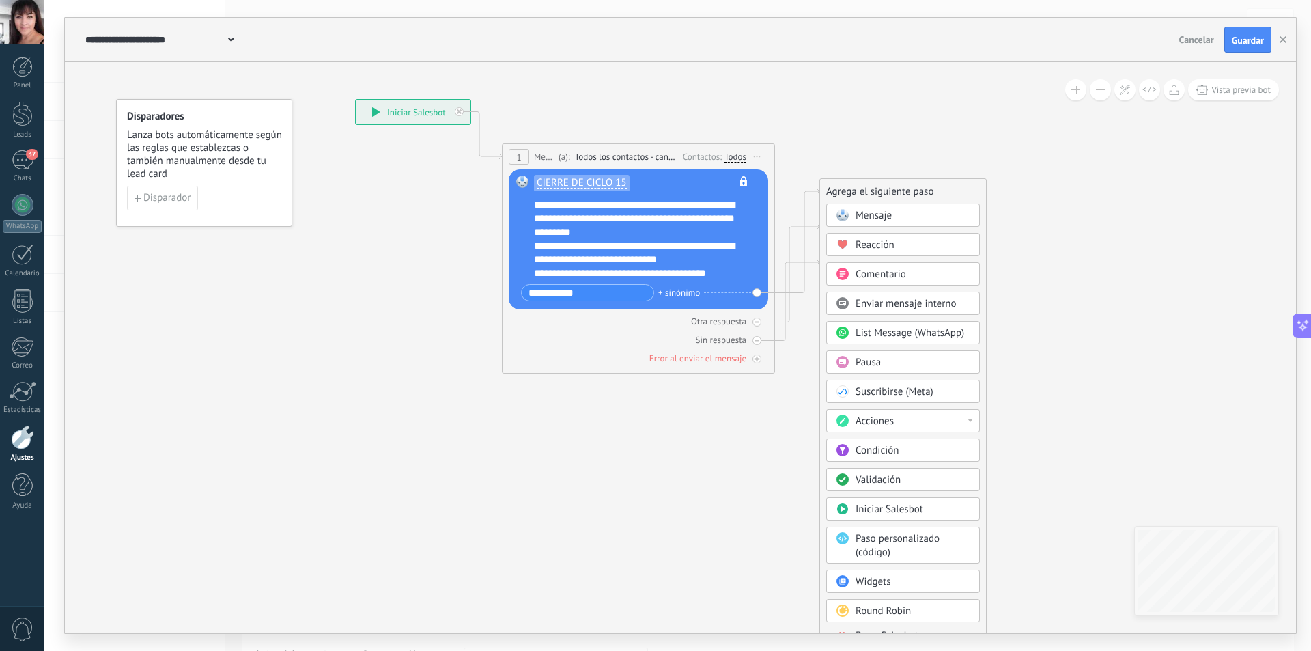
click at [967, 420] on div "Acciones" at bounding box center [913, 422] width 115 height 14
click at [671, 419] on icon at bounding box center [625, 237] width 1222 height 958
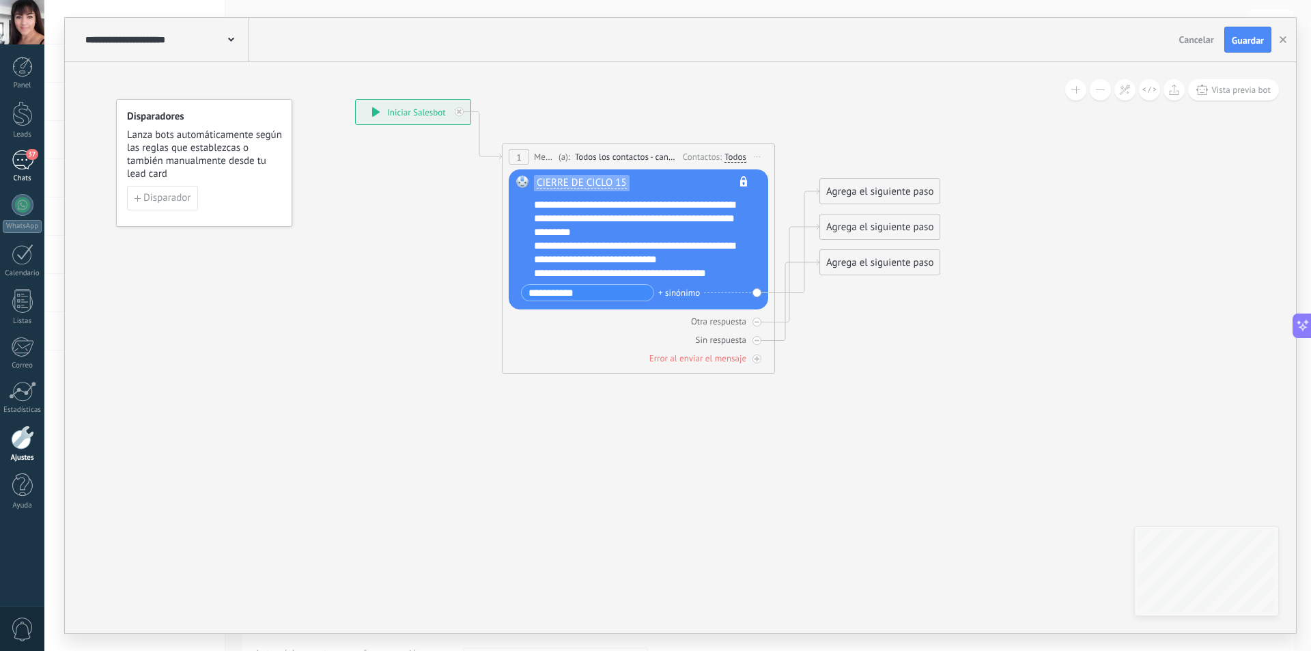
click at [25, 163] on div "37" at bounding box center [23, 160] width 22 height 20
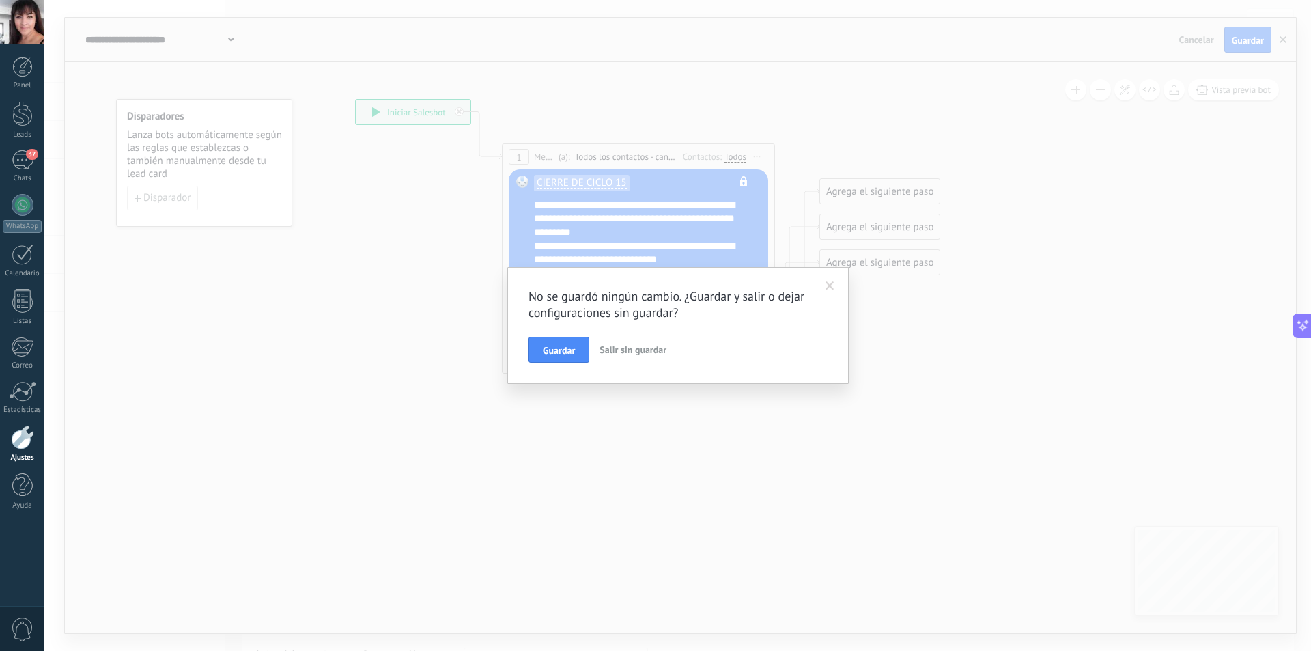
click at [613, 349] on span "Salir sin guardar" at bounding box center [633, 350] width 67 height 12
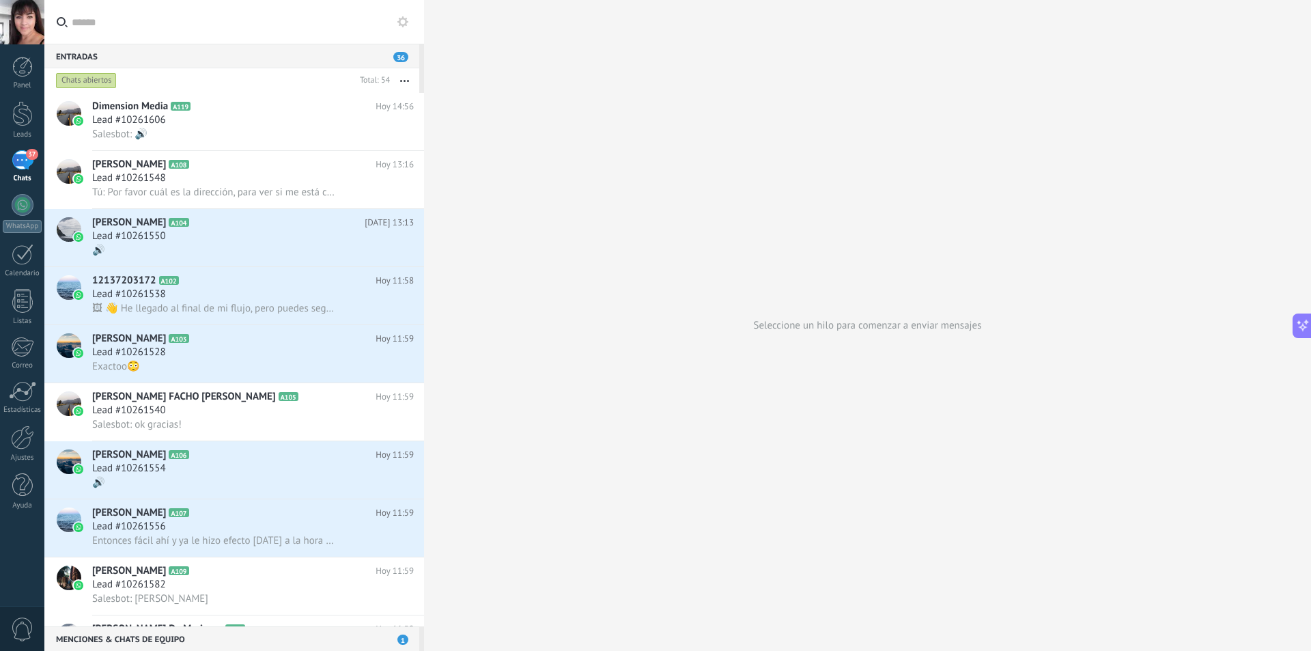
click at [18, 167] on div "37" at bounding box center [23, 160] width 22 height 20
click at [22, 118] on div at bounding box center [22, 113] width 20 height 25
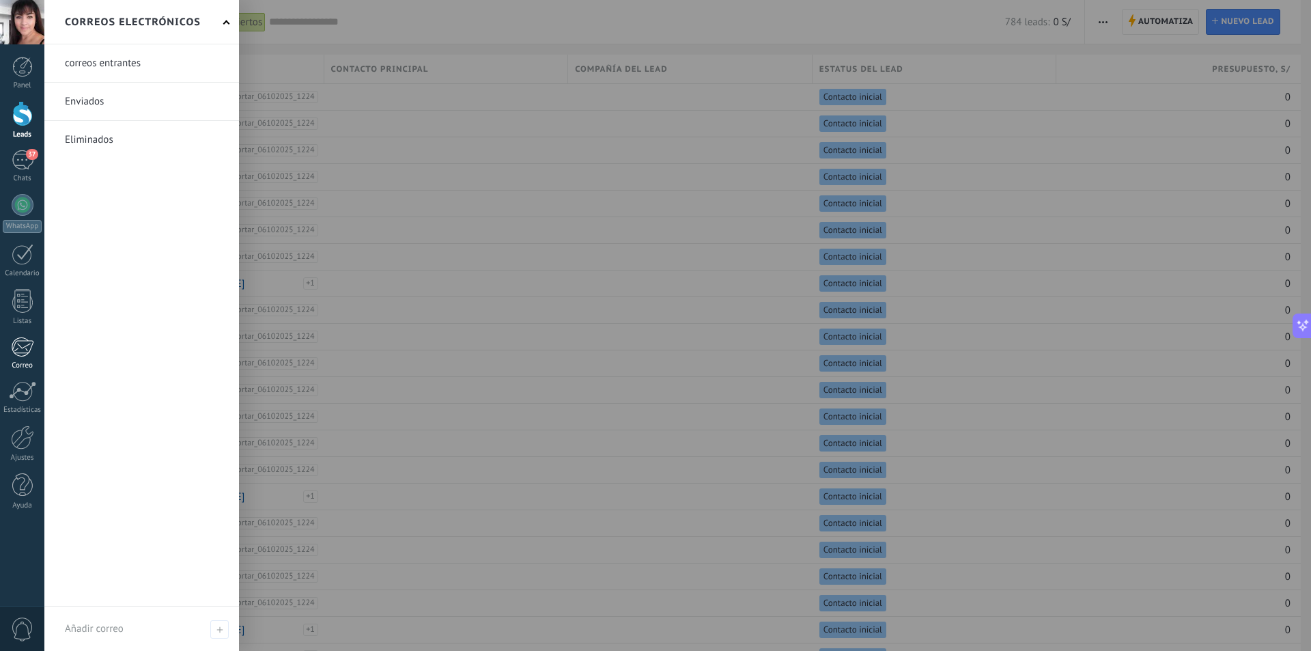
click at [18, 351] on div at bounding box center [22, 347] width 23 height 20
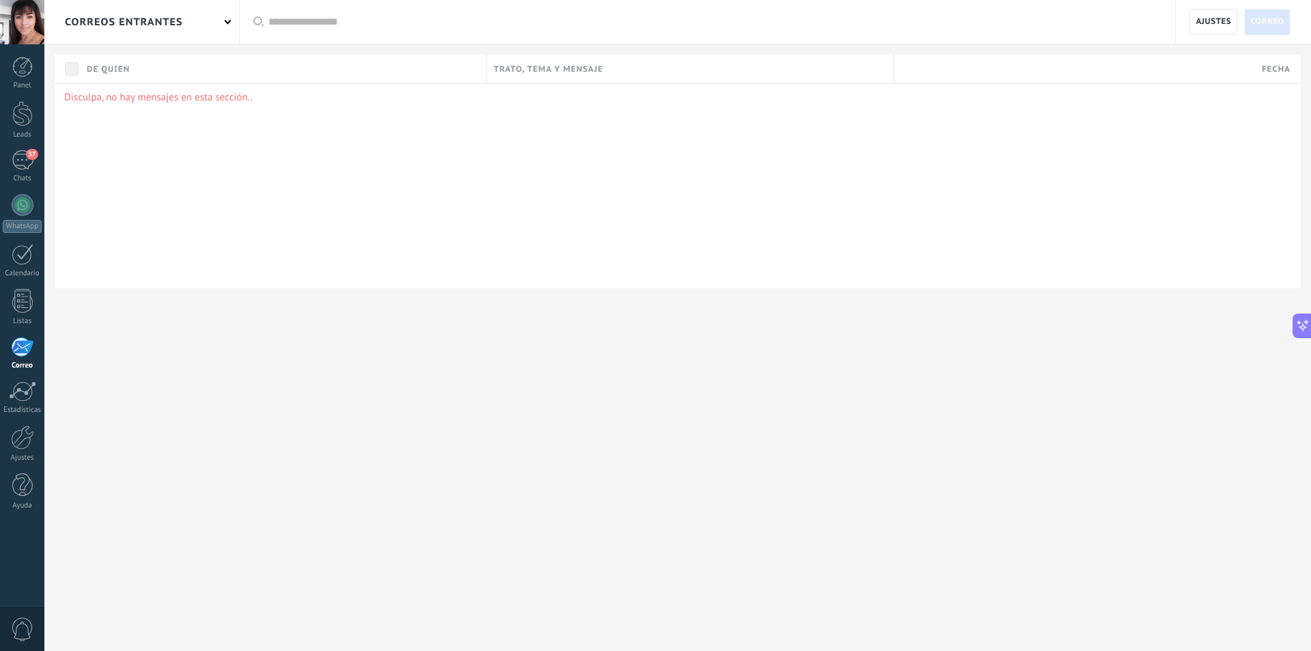
click at [229, 16] on div "correos entrantes" at bounding box center [141, 22] width 195 height 44
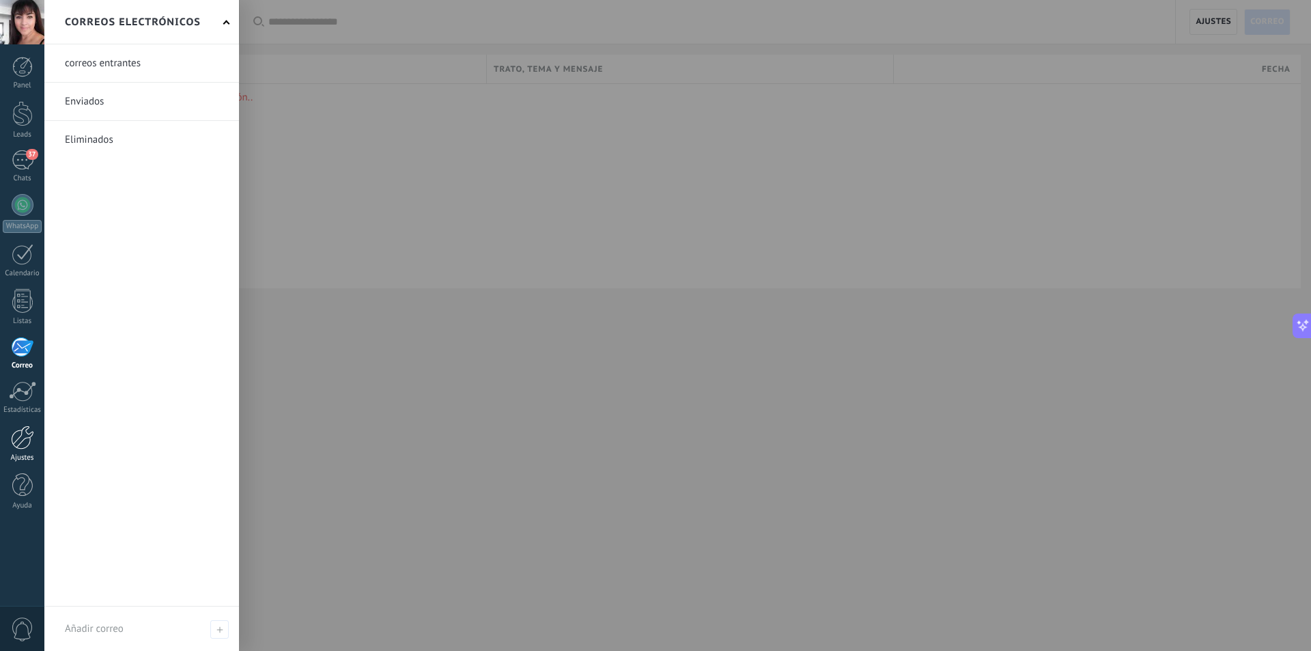
click at [18, 449] on div at bounding box center [22, 438] width 23 height 24
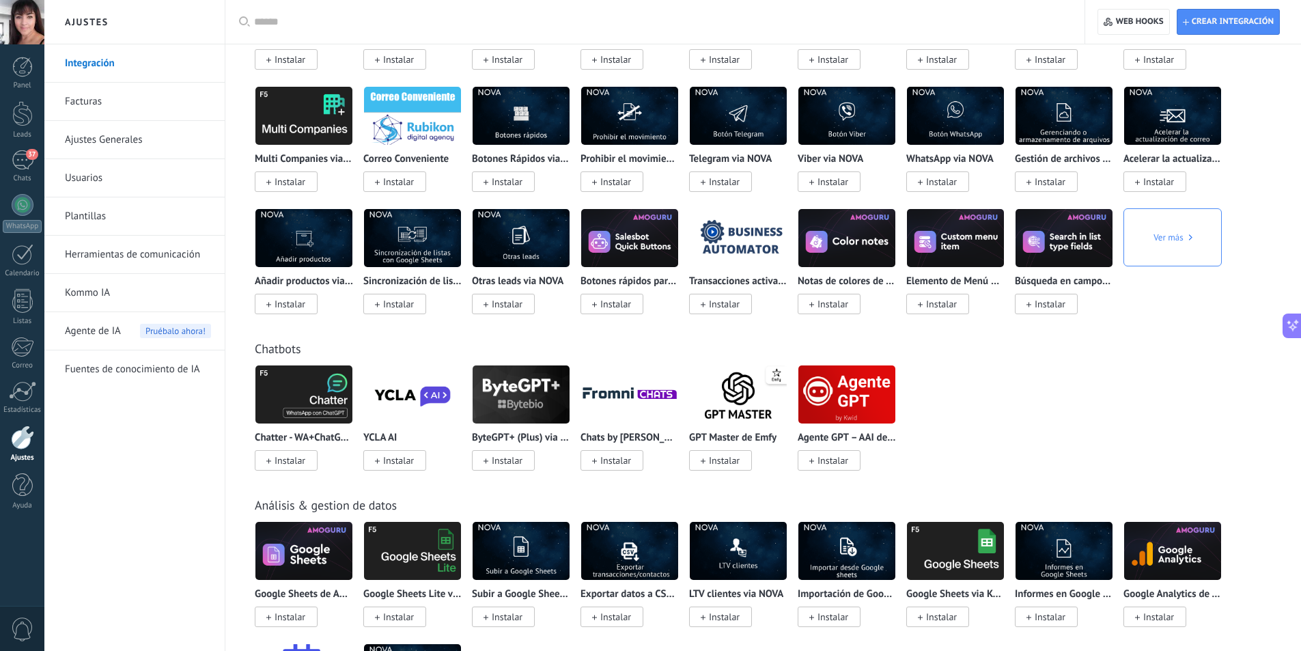
scroll to position [2186, 0]
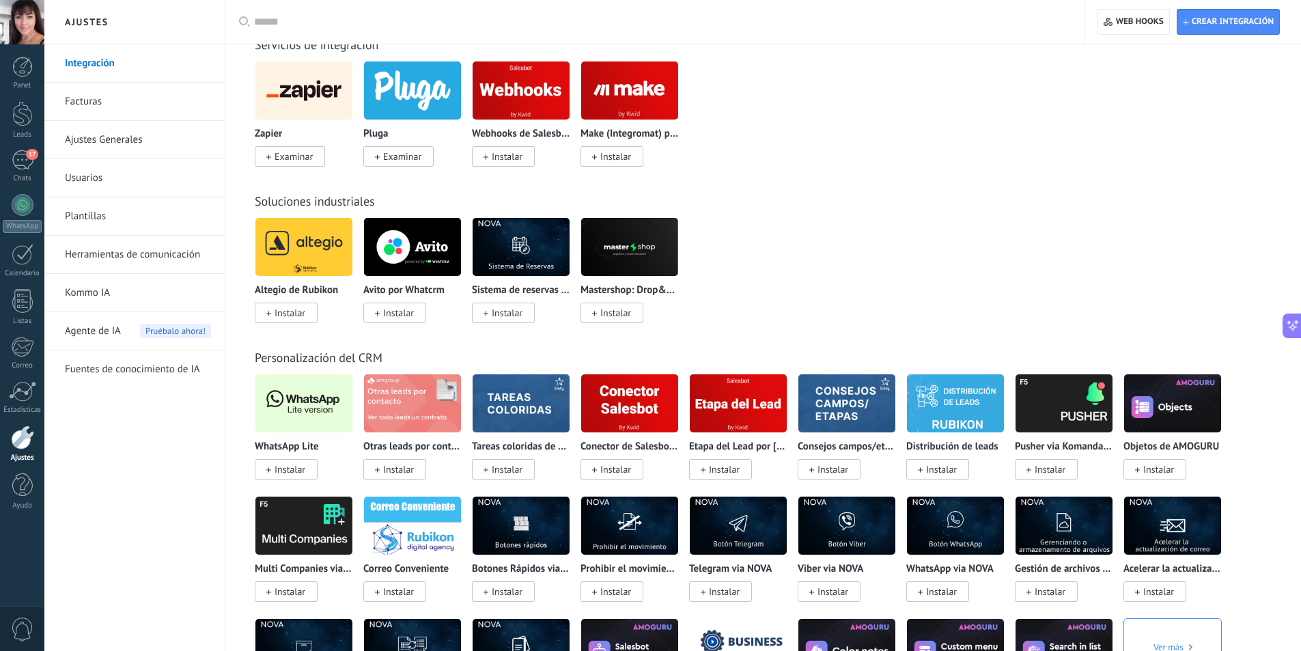
click at [87, 98] on link "Facturas" at bounding box center [138, 102] width 146 height 38
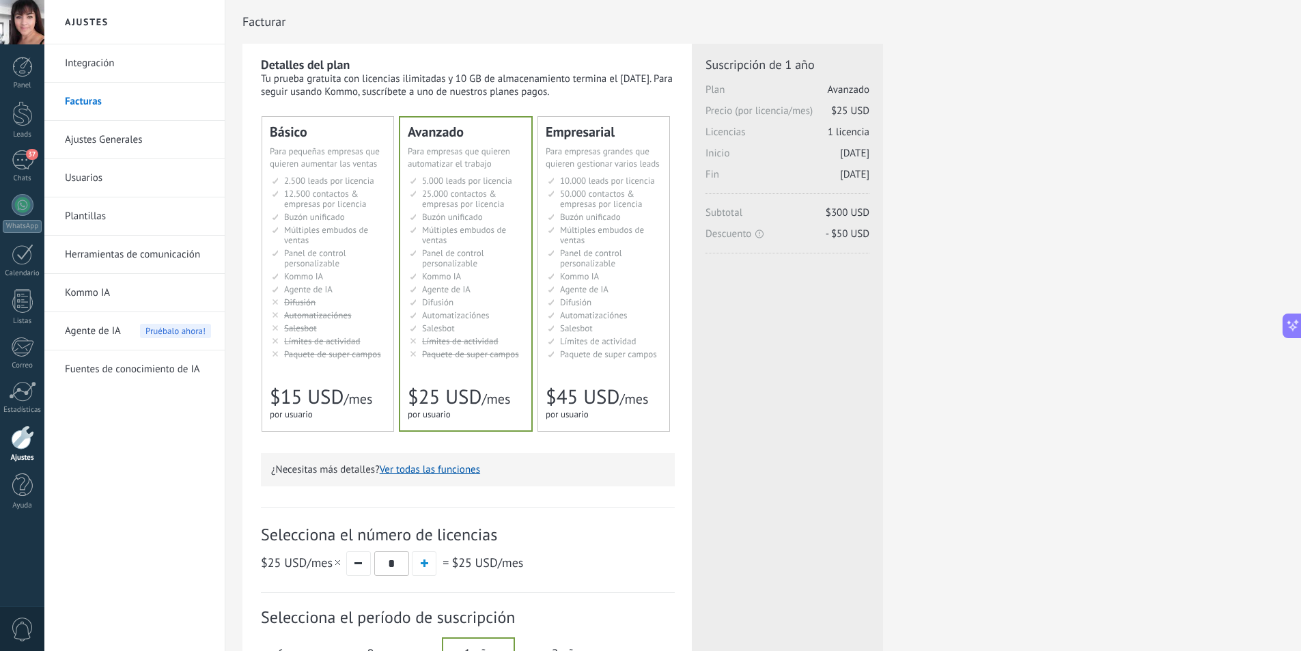
drag, startPoint x: 0, startPoint y: 0, endPoint x: 107, endPoint y: 141, distance: 177.0
click at [107, 141] on link "Ajustes Generales" at bounding box center [138, 140] width 146 height 38
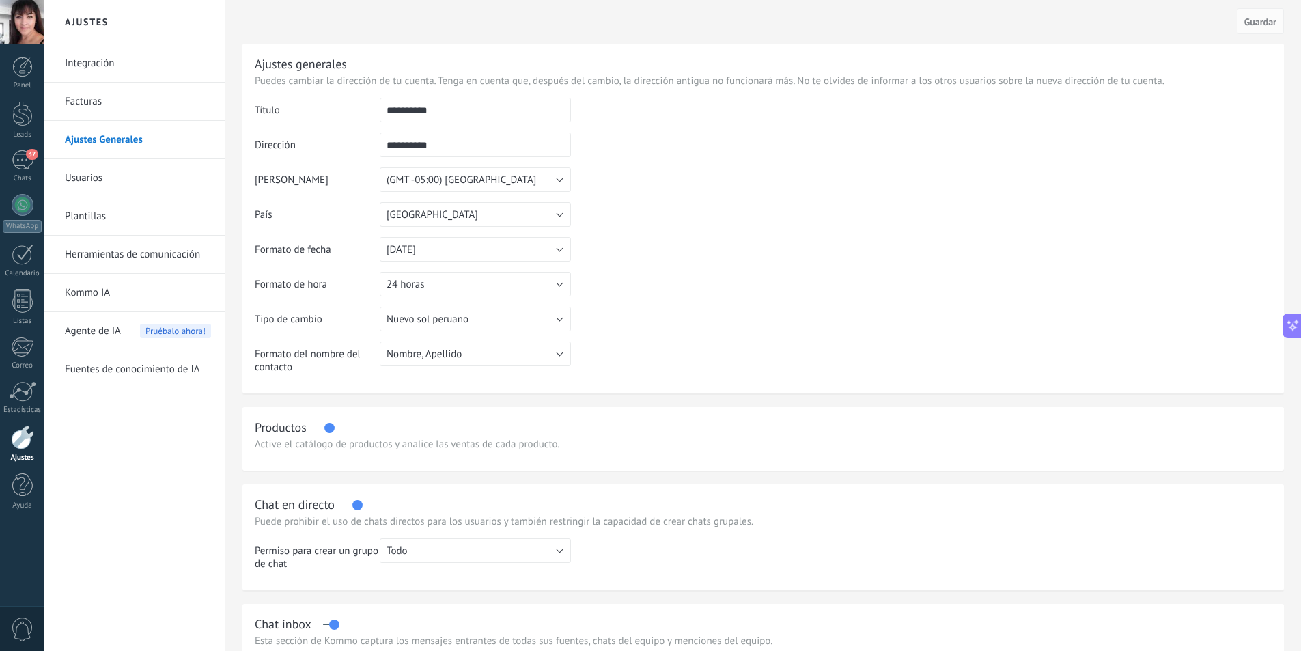
click at [89, 180] on link "Usuarios" at bounding box center [138, 178] width 146 height 38
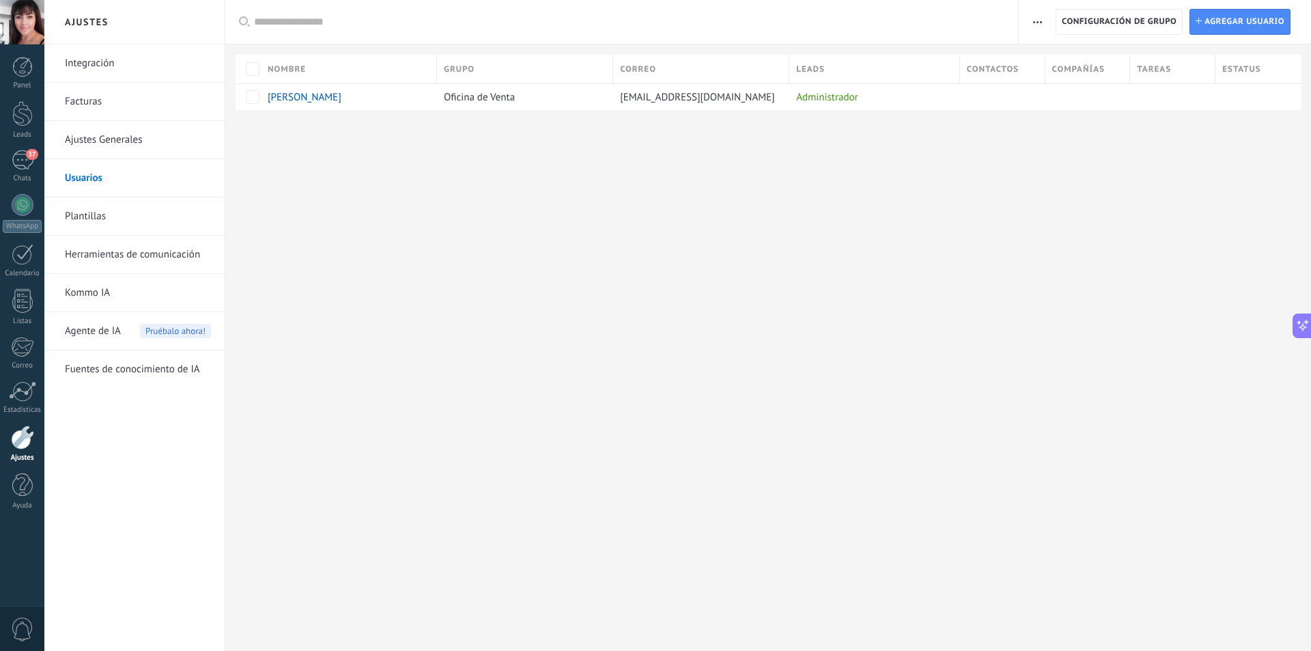
click at [78, 214] on link "Plantillas" at bounding box center [138, 216] width 146 height 38
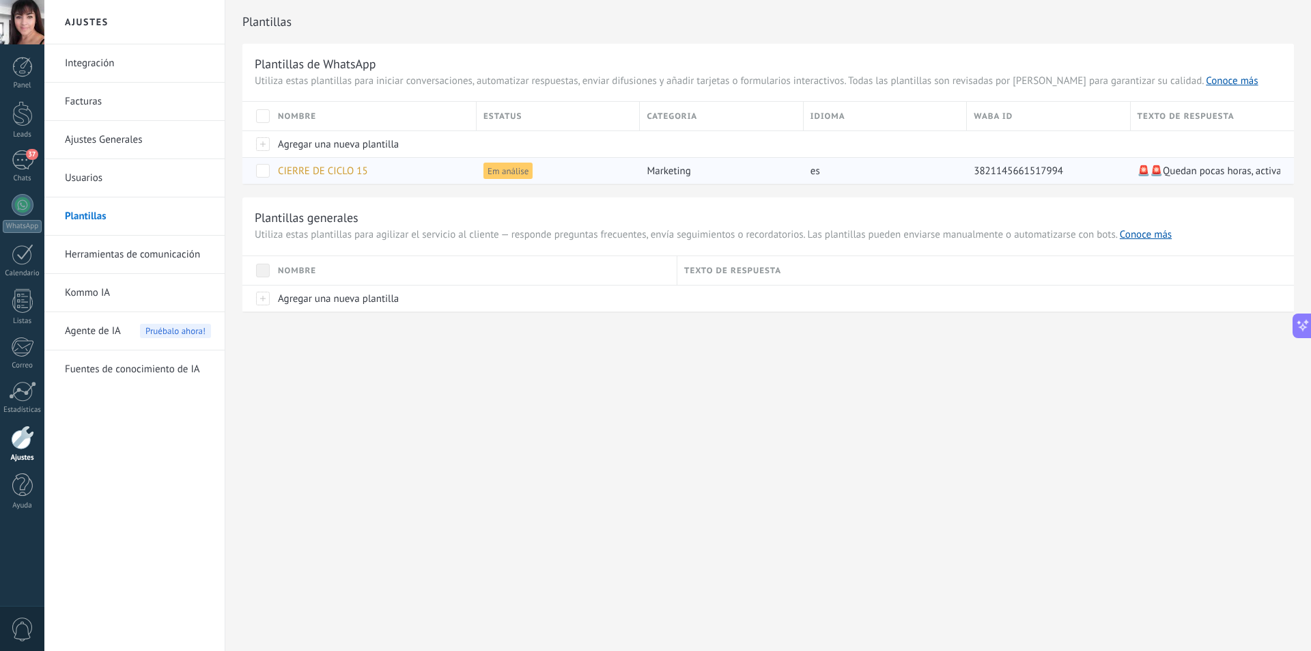
click at [501, 173] on span "Em análise" at bounding box center [508, 171] width 49 height 16
click at [147, 372] on link "Fuentes de conocimiento de IA" at bounding box center [138, 369] width 146 height 38
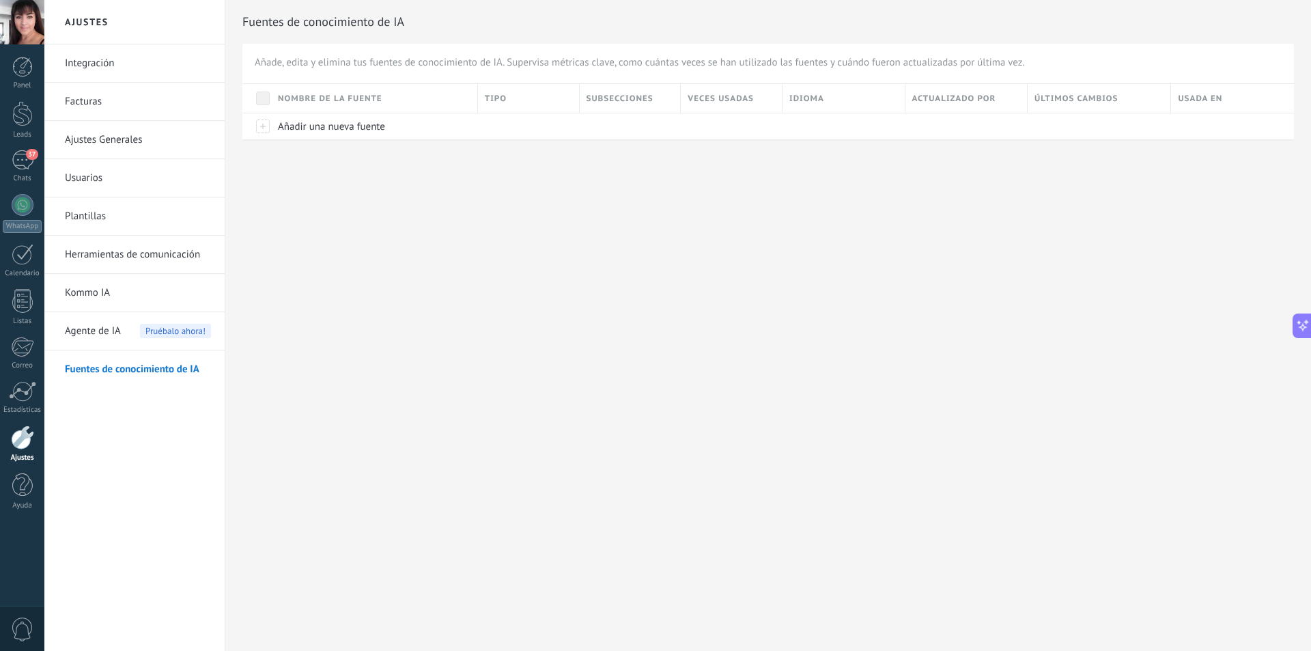
click at [813, 247] on div "Ajustes Integración Facturas Ajustes Generales Usuarios Plantillas Herramientas…" at bounding box center [677, 325] width 1267 height 651
